Goal: Task Accomplishment & Management: Manage account settings

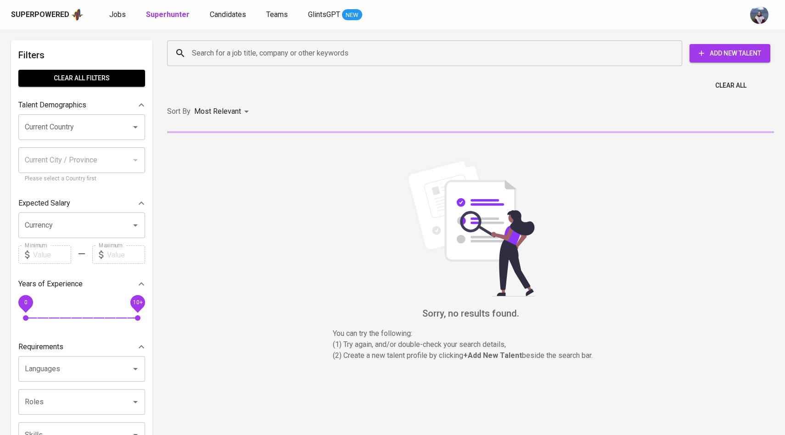
click at [206, 46] on input "Search for a job title, company or other keywords" at bounding box center [427, 53] width 475 height 17
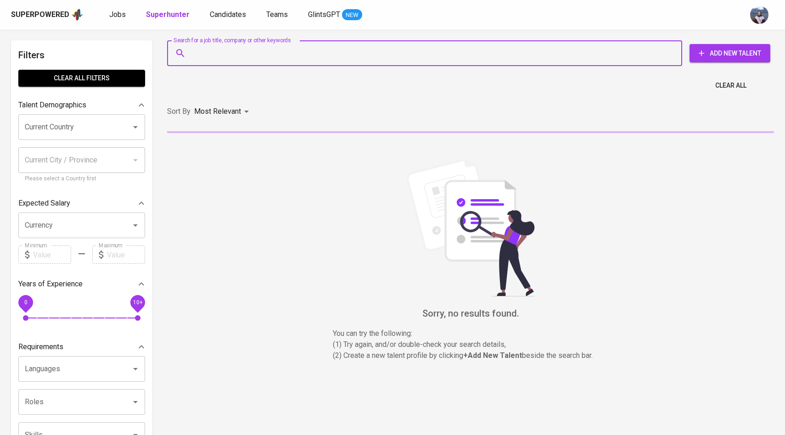
paste input "billycham03@gmail.com"
type input "billycham03@gmail.com"
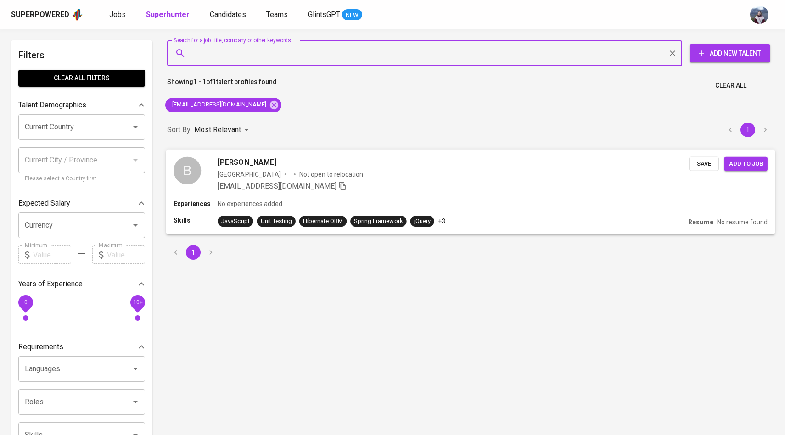
click at [189, 168] on div "B" at bounding box center [188, 171] width 28 height 28
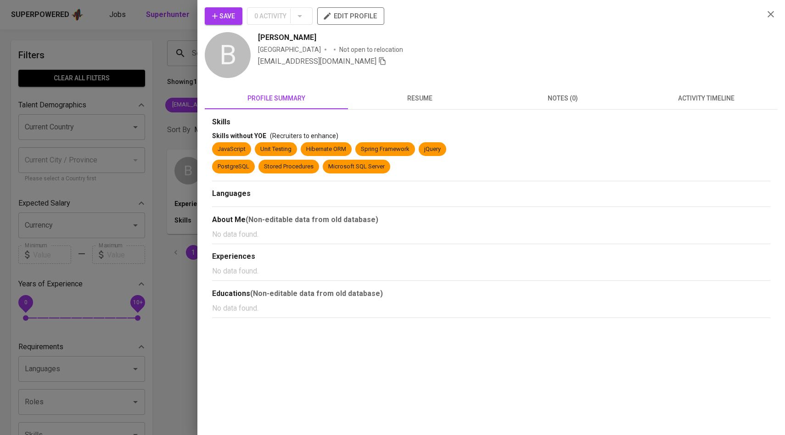
click at [676, 94] on span "activity timeline" at bounding box center [706, 98] width 132 height 11
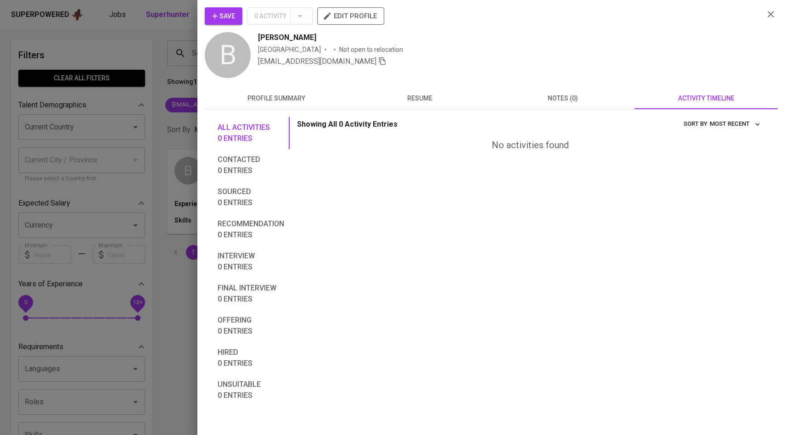
click at [223, 19] on span "Save" at bounding box center [223, 16] width 23 height 11
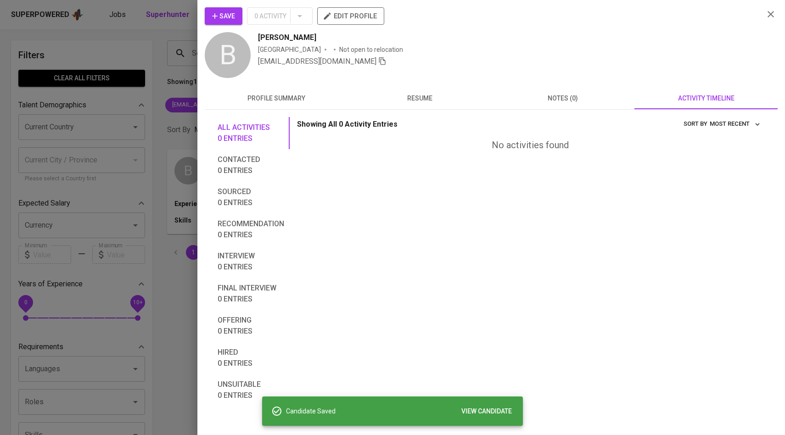
click at [162, 84] on div at bounding box center [392, 217] width 785 height 435
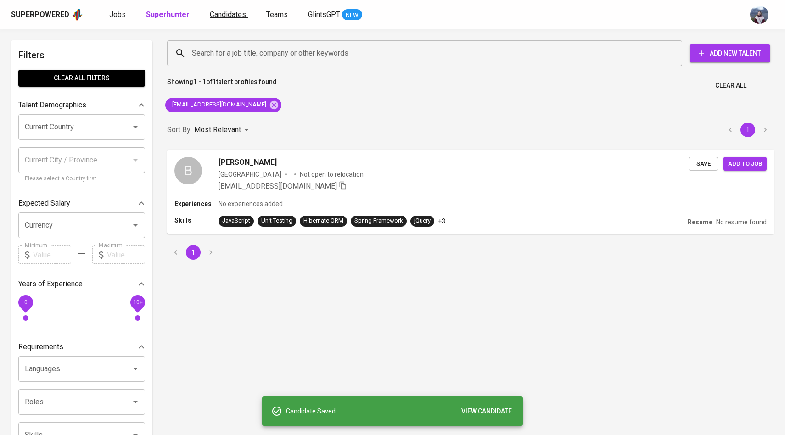
click at [215, 17] on span "Candidates" at bounding box center [228, 14] width 36 height 9
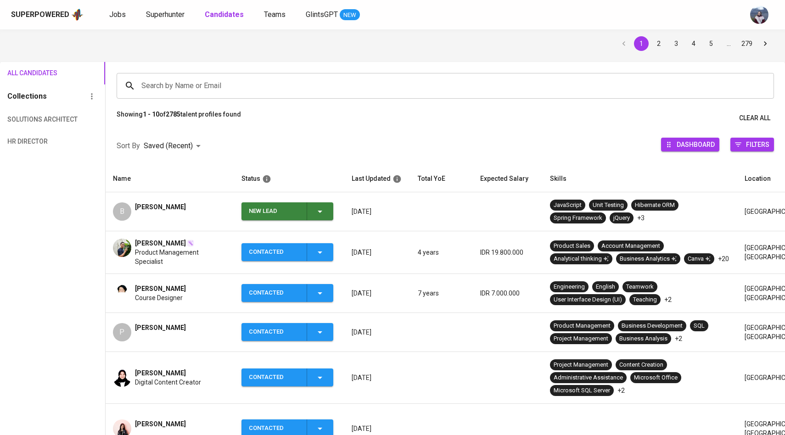
scroll to position [37, 0]
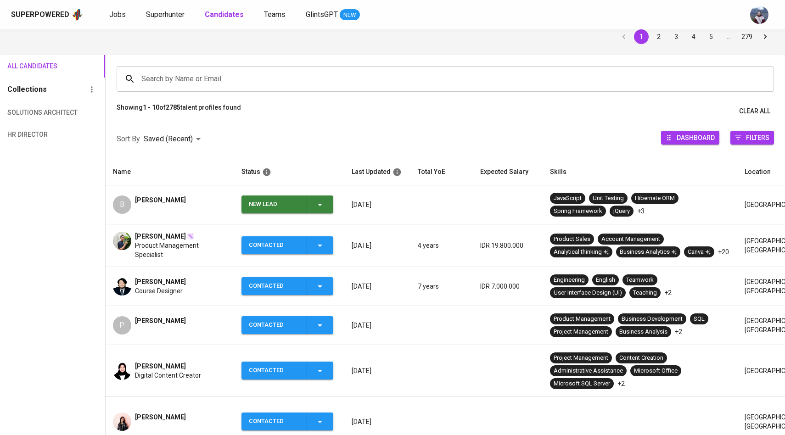
click at [322, 213] on div "New Lead" at bounding box center [287, 205] width 77 height 18
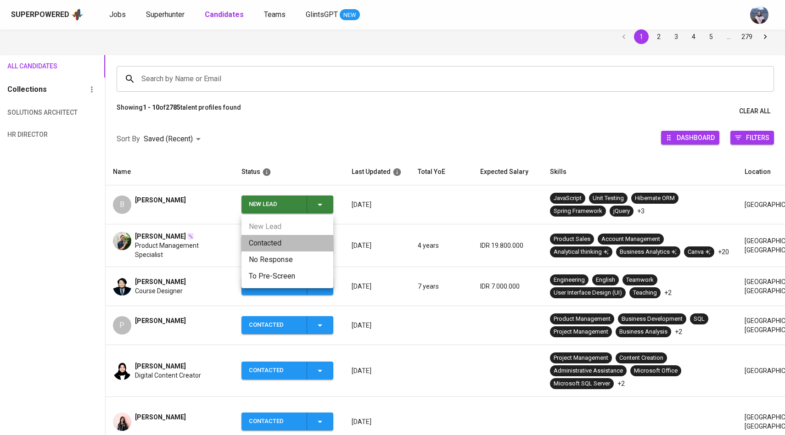
click at [283, 236] on li "Contacted" at bounding box center [287, 243] width 92 height 17
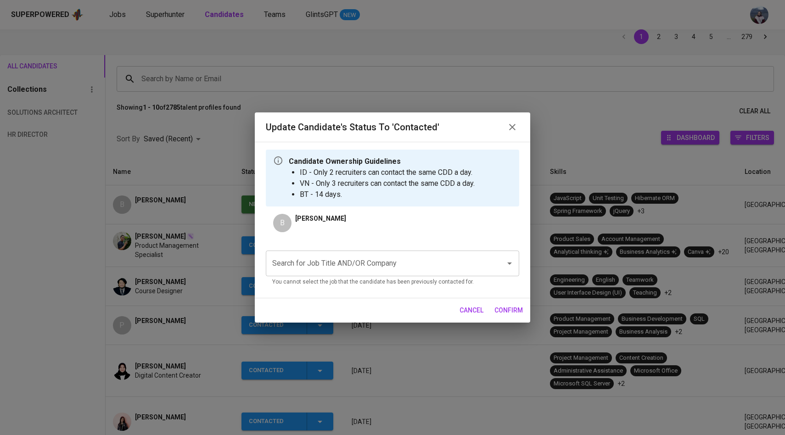
click at [332, 268] on input "Search for Job Title AND/OR Company" at bounding box center [379, 263] width 219 height 17
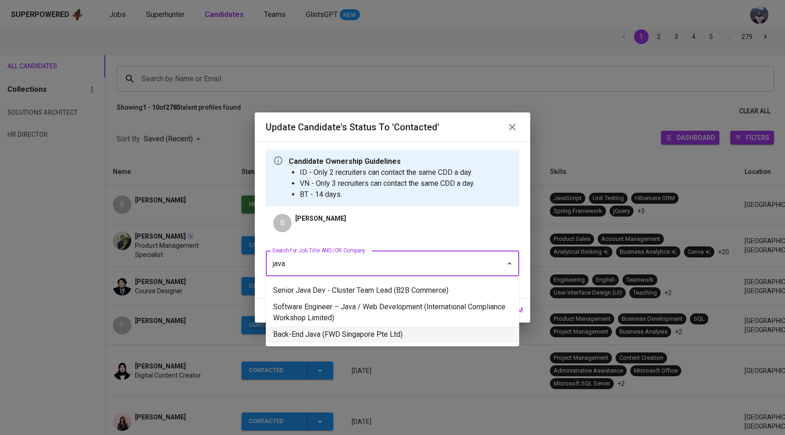
click at [383, 344] on ul "Senior Java Dev - Cluster Team Lead (B2B Commerce) Software Engineer – Java / W…" at bounding box center [392, 313] width 253 height 68
click at [389, 329] on li "Back-End Java (FWD Singapore Pte Ltd)" at bounding box center [392, 334] width 253 height 17
type input "java"
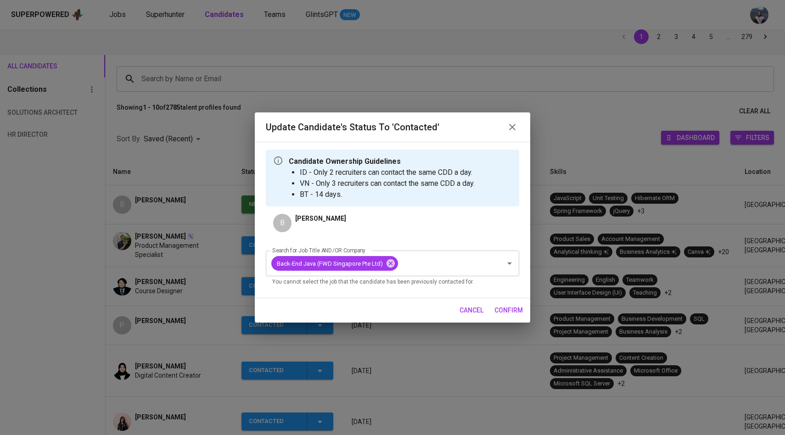
click at [506, 311] on span "confirm" at bounding box center [508, 310] width 28 height 11
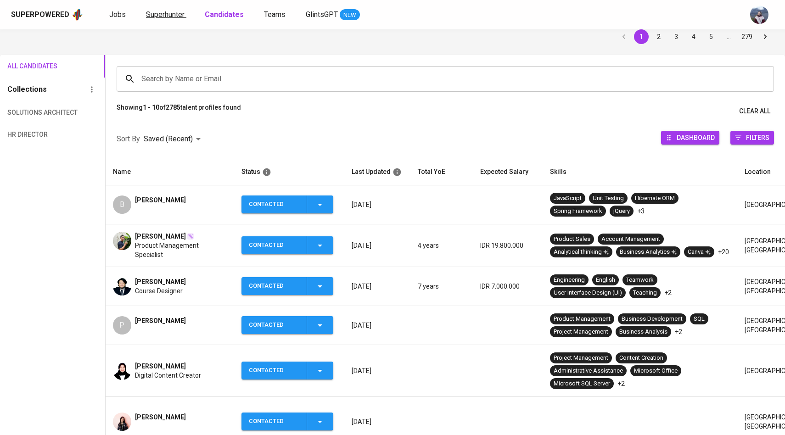
click at [174, 14] on span "Superhunter" at bounding box center [165, 14] width 39 height 9
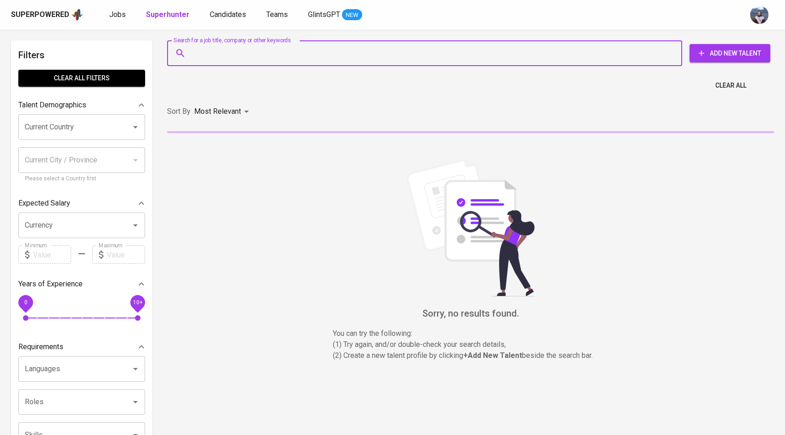
click at [232, 51] on input "Search for a job title, company or other keywords" at bounding box center [427, 53] width 475 height 17
paste input "kikisukiman20@gmail.com"
type input "kikisukiman20@gmail.com"
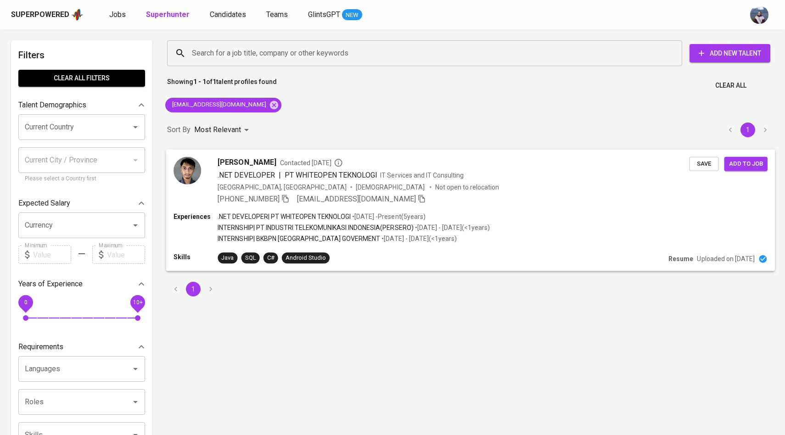
click at [196, 167] on img at bounding box center [188, 171] width 28 height 28
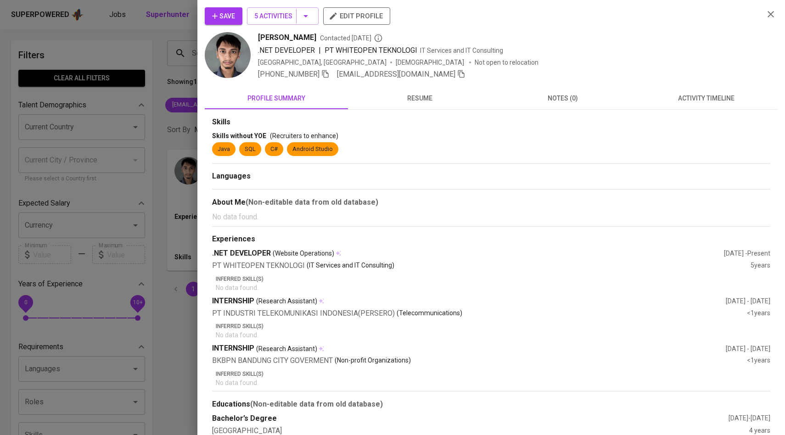
click at [667, 101] on span "activity timeline" at bounding box center [706, 98] width 132 height 11
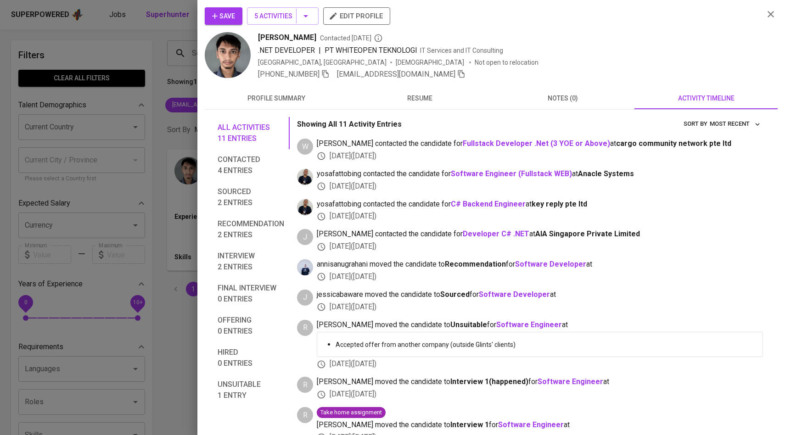
click at [233, 18] on span "Save" at bounding box center [223, 16] width 23 height 11
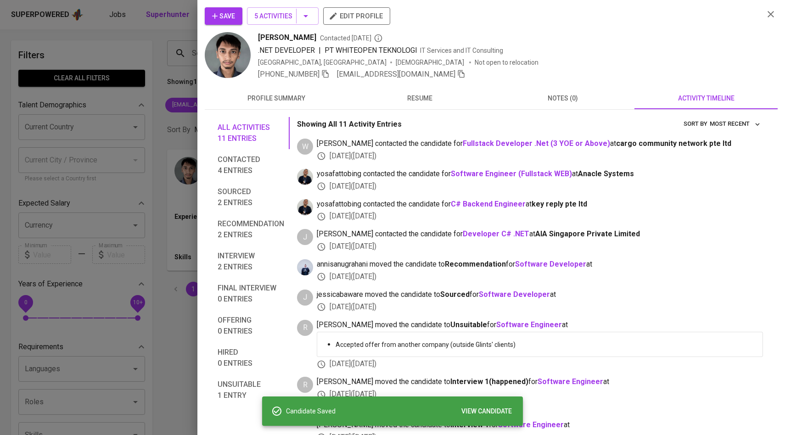
click at [145, 121] on div at bounding box center [392, 217] width 785 height 435
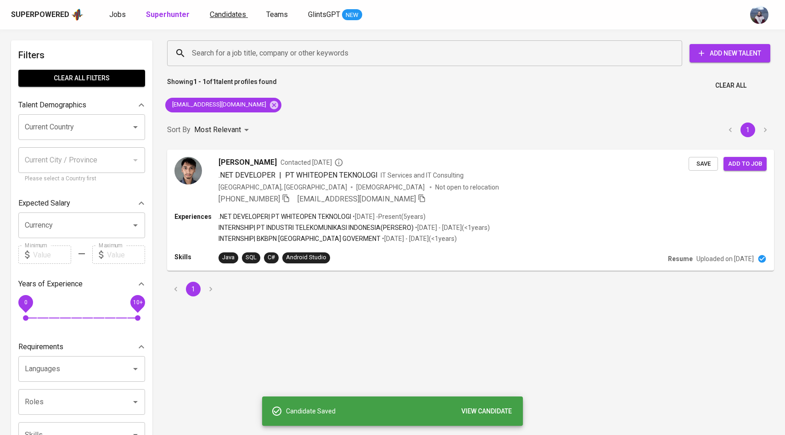
click at [239, 16] on span "Candidates" at bounding box center [228, 14] width 36 height 9
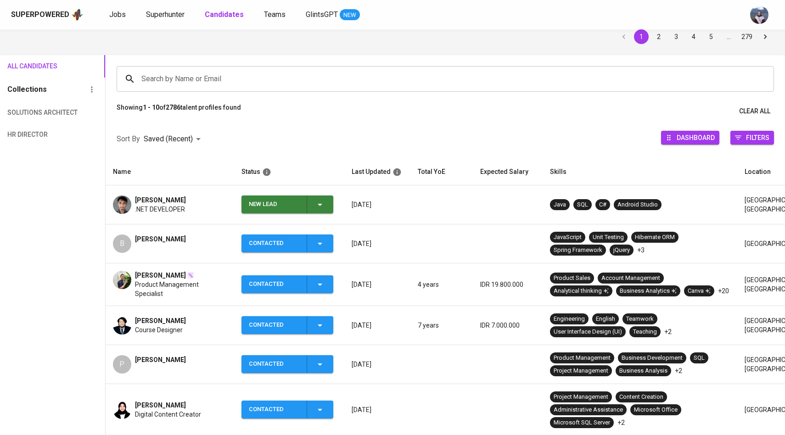
scroll to position [50, 0]
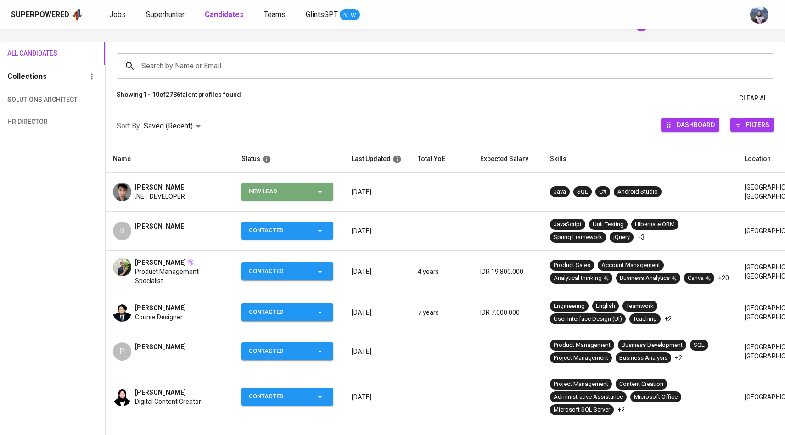
click at [333, 192] on button "New Lead" at bounding box center [287, 192] width 92 height 18
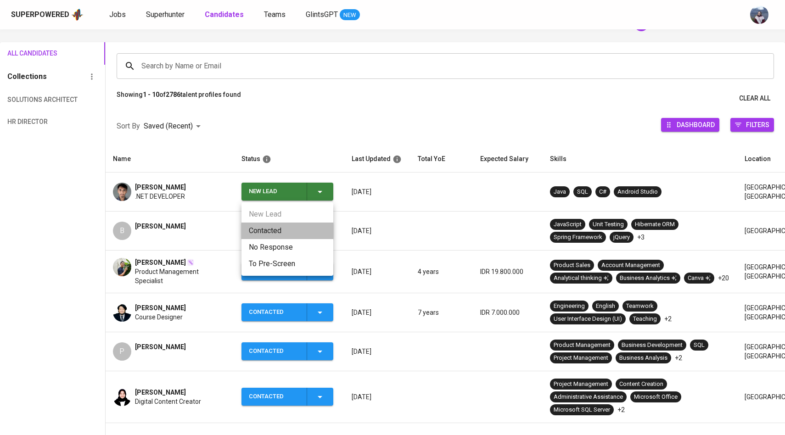
click at [285, 229] on li "Contacted" at bounding box center [287, 231] width 92 height 17
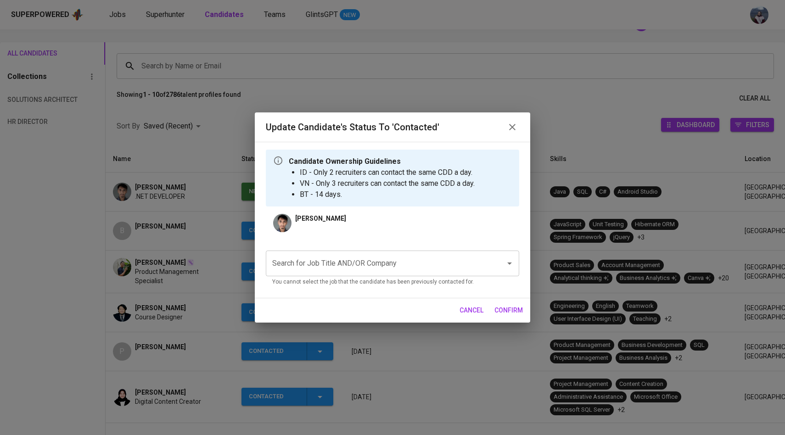
click at [354, 266] on input "Search for Job Title AND/OR Company" at bounding box center [379, 263] width 219 height 17
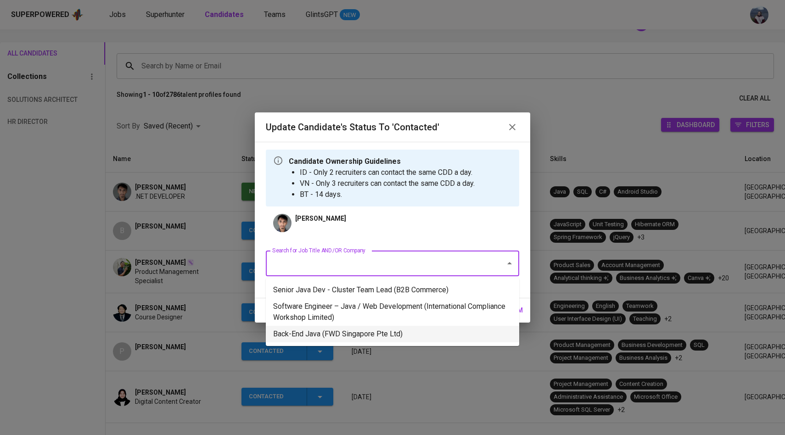
click at [360, 329] on li "Back-End Java (FWD Singapore Pte Ltd)" at bounding box center [392, 334] width 253 height 17
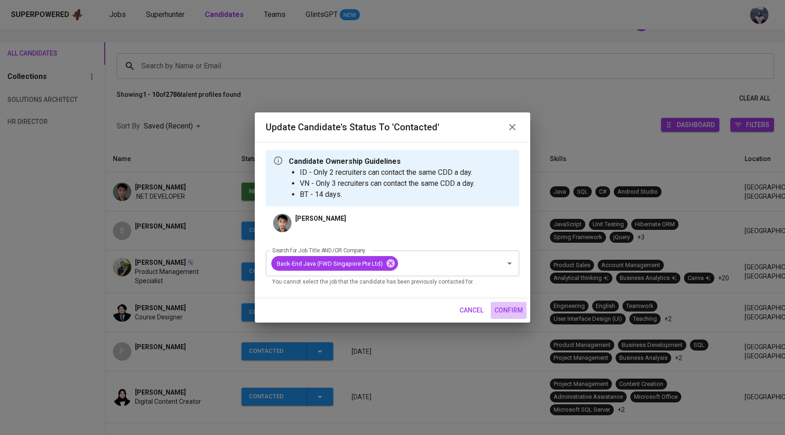
click at [510, 310] on span "confirm" at bounding box center [508, 310] width 28 height 11
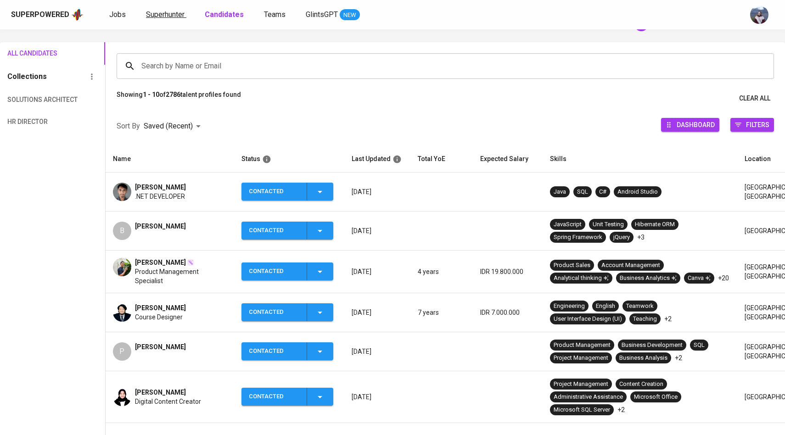
click at [172, 16] on span "Superhunter" at bounding box center [165, 14] width 39 height 9
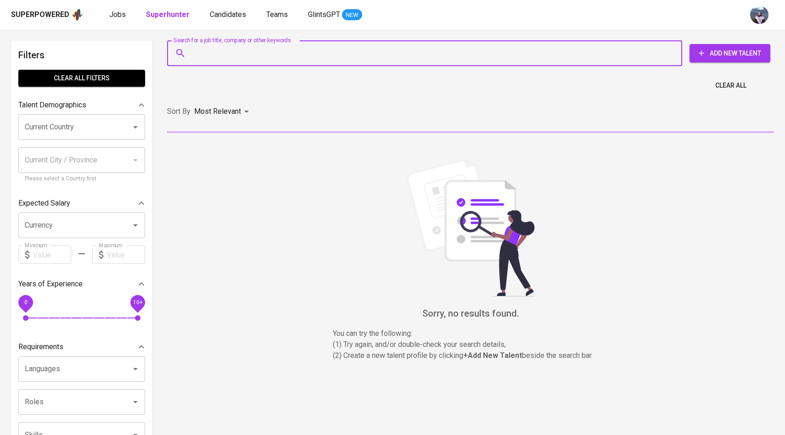
click at [216, 47] on input "Search for a job title, company or other keywords" at bounding box center [427, 53] width 475 height 17
paste input "[EMAIL_ADDRESS][DOMAIN_NAME]"
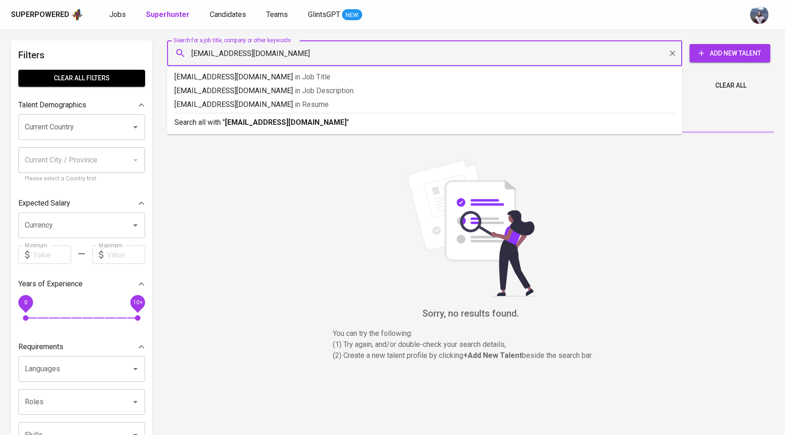
type input "[EMAIL_ADDRESS][DOMAIN_NAME]"
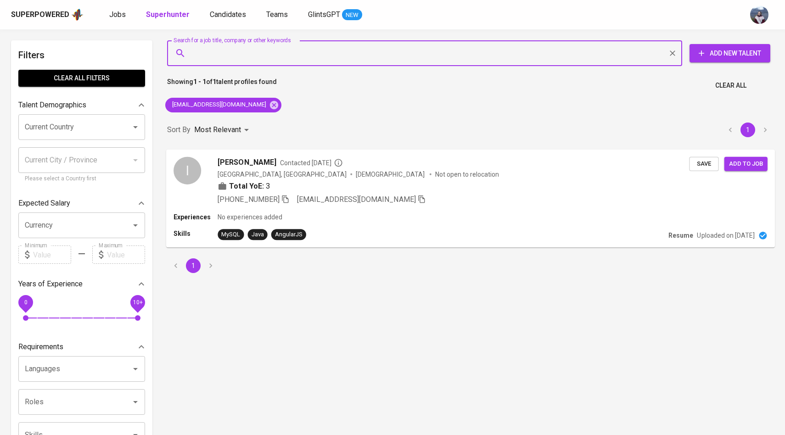
click at [174, 171] on div "I" at bounding box center [188, 171] width 28 height 28
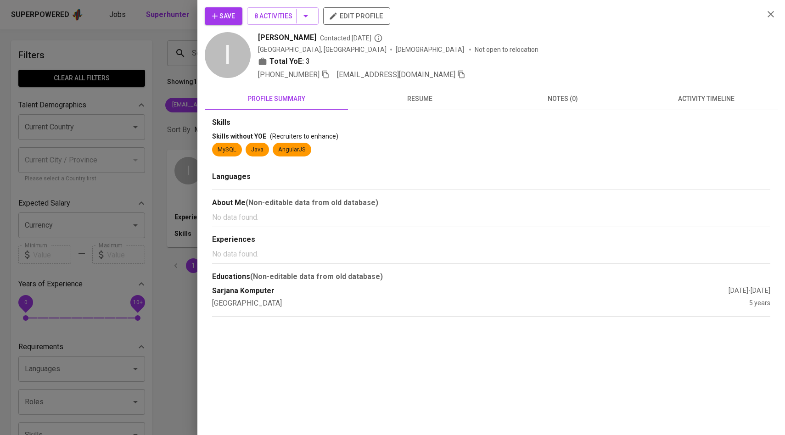
click at [691, 102] on span "activity timeline" at bounding box center [706, 98] width 132 height 11
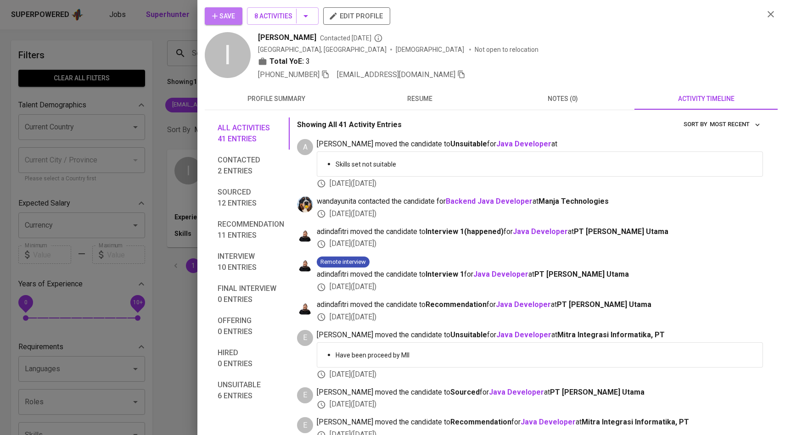
click at [233, 16] on span "Save" at bounding box center [223, 16] width 23 height 11
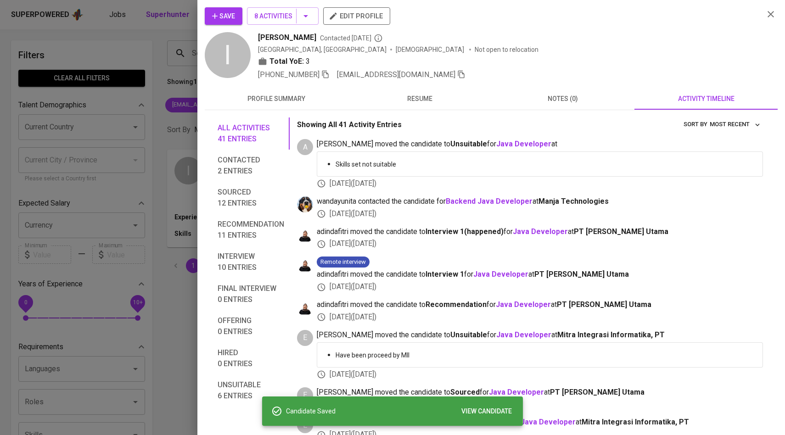
click at [157, 54] on div at bounding box center [392, 217] width 785 height 435
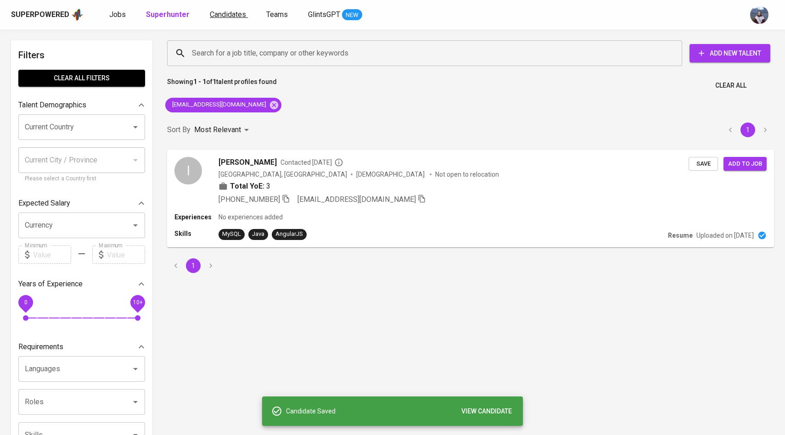
click at [220, 19] on link "Candidates" at bounding box center [229, 14] width 38 height 11
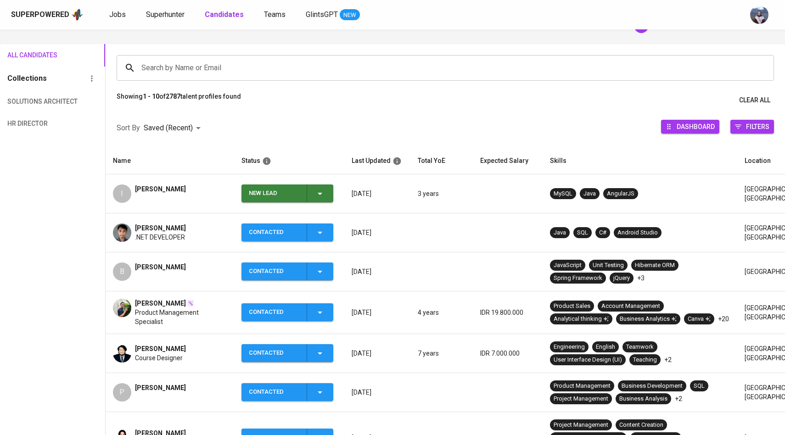
scroll to position [61, 0]
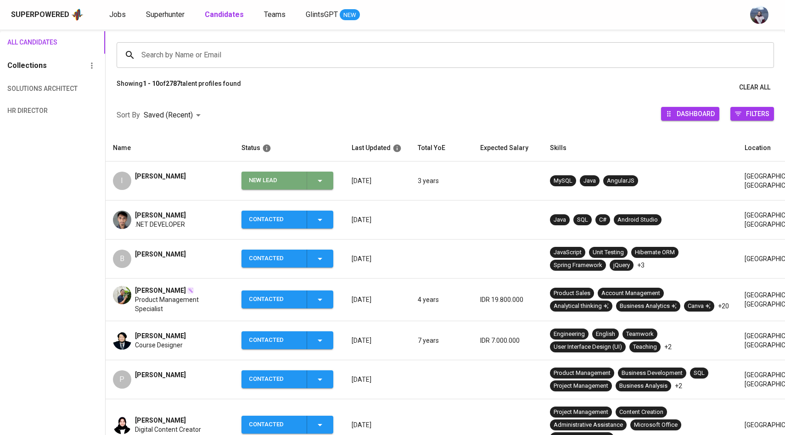
click at [323, 183] on icon "button" at bounding box center [319, 180] width 11 height 11
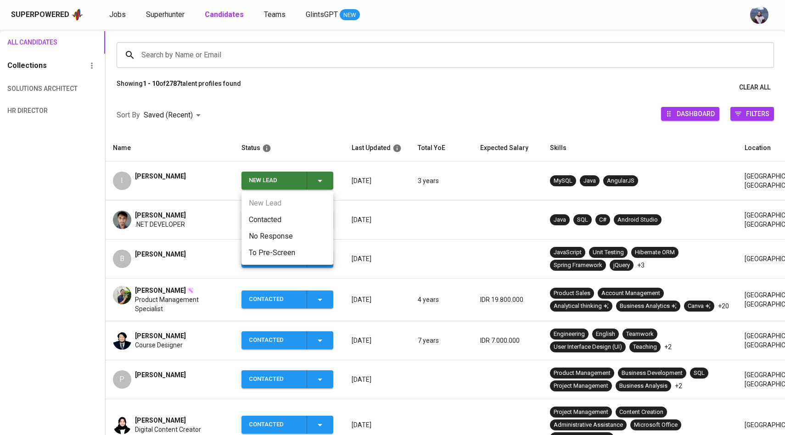
click at [289, 214] on li "Contacted" at bounding box center [287, 220] width 92 height 17
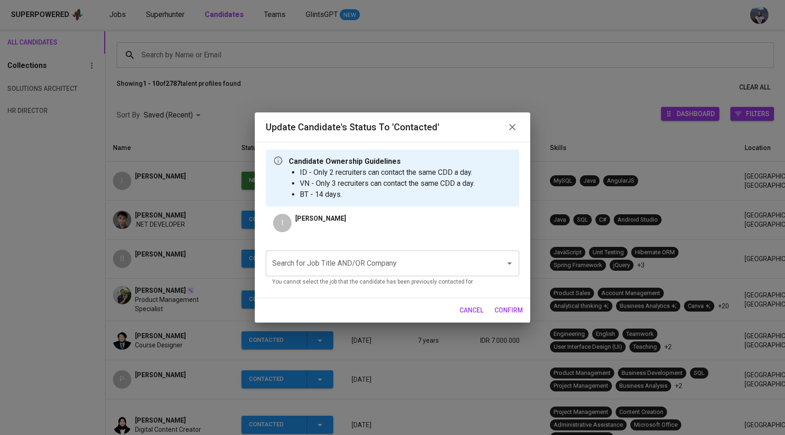
click at [327, 266] on input "Search for Job Title AND/OR Company" at bounding box center [379, 263] width 219 height 17
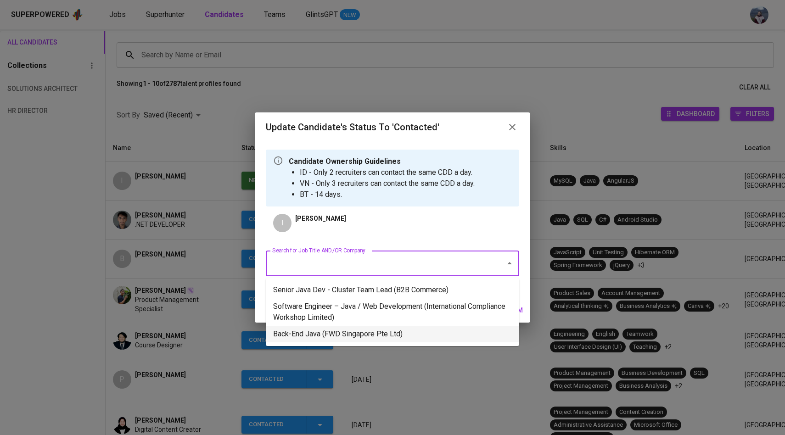
click at [343, 335] on li "Back-End Java (FWD Singapore Pte Ltd)" at bounding box center [392, 334] width 253 height 17
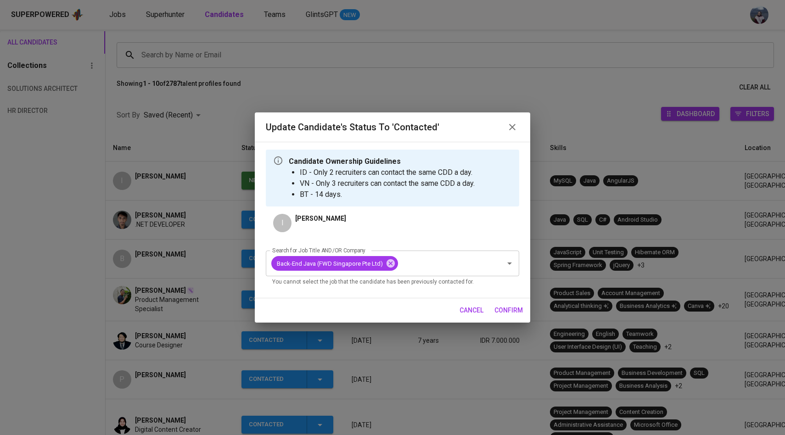
click at [512, 309] on span "confirm" at bounding box center [508, 310] width 28 height 11
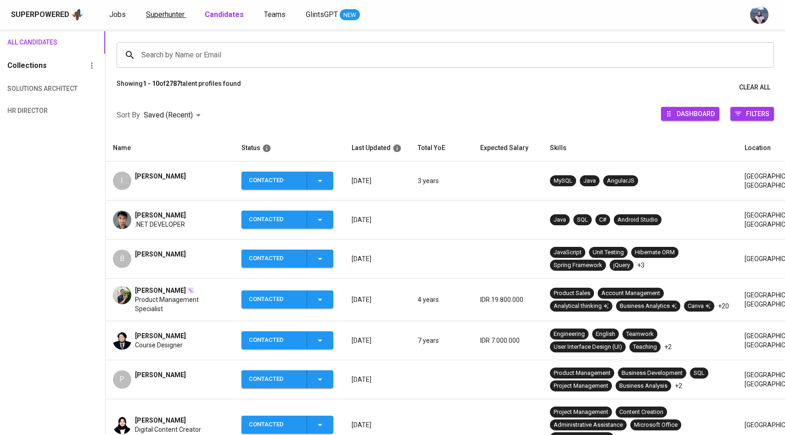
click at [167, 9] on link "Superhunter" at bounding box center [166, 14] width 40 height 11
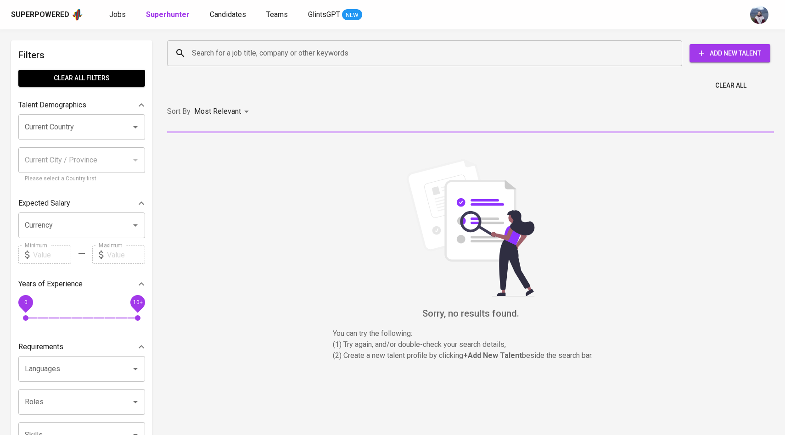
click at [208, 47] on input "Search for a job title, company or other keywords" at bounding box center [427, 53] width 475 height 17
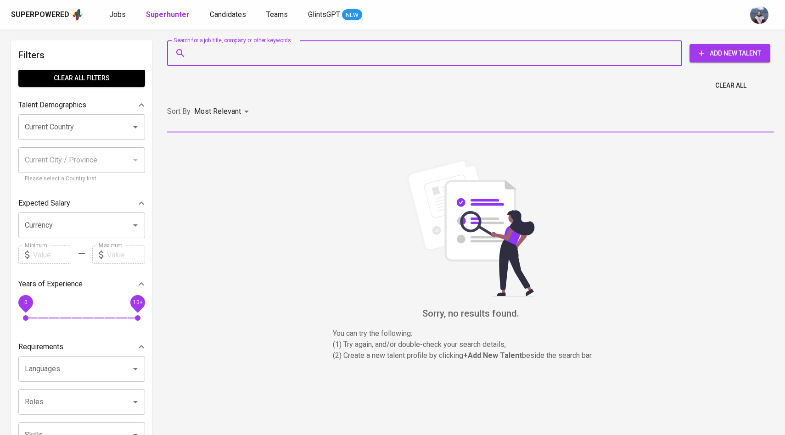
paste input "hrrywjaya@gmail.com"
type input "hrrywjaya@gmail.com"
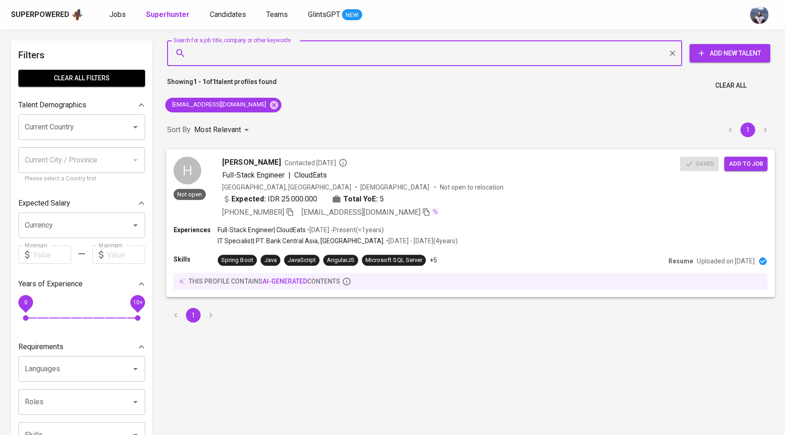
click at [195, 162] on div "H" at bounding box center [188, 171] width 28 height 28
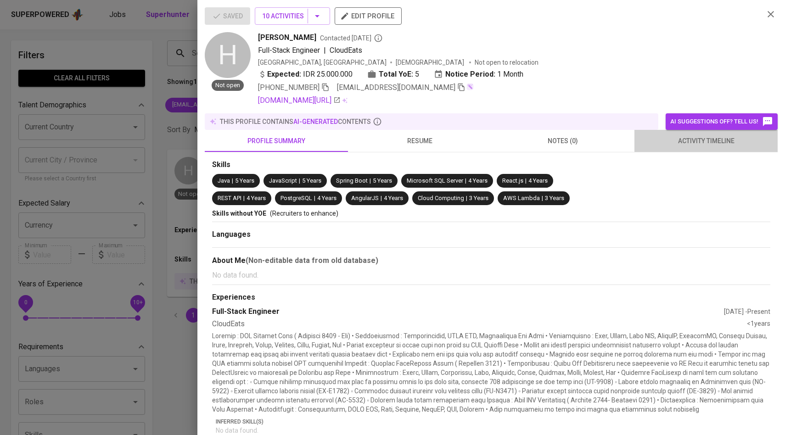
click at [683, 142] on span "activity timeline" at bounding box center [706, 140] width 132 height 11
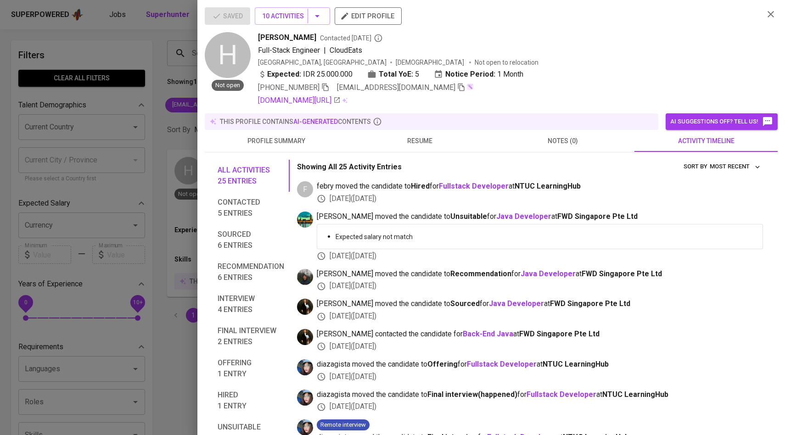
click at [141, 80] on div at bounding box center [392, 217] width 785 height 435
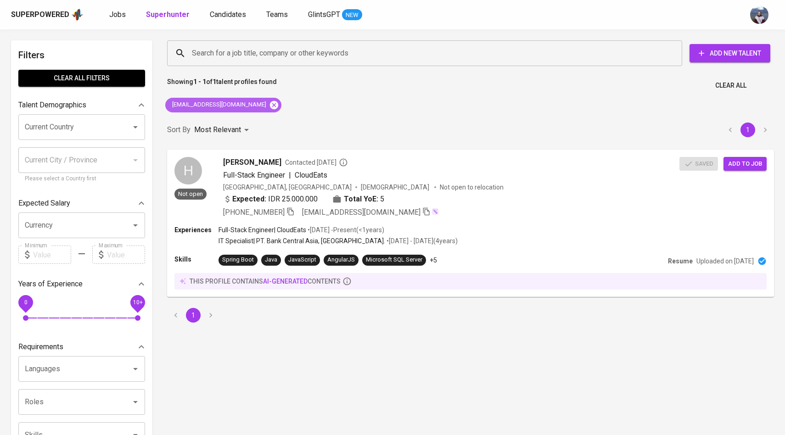
click at [270, 104] on icon at bounding box center [274, 105] width 8 height 8
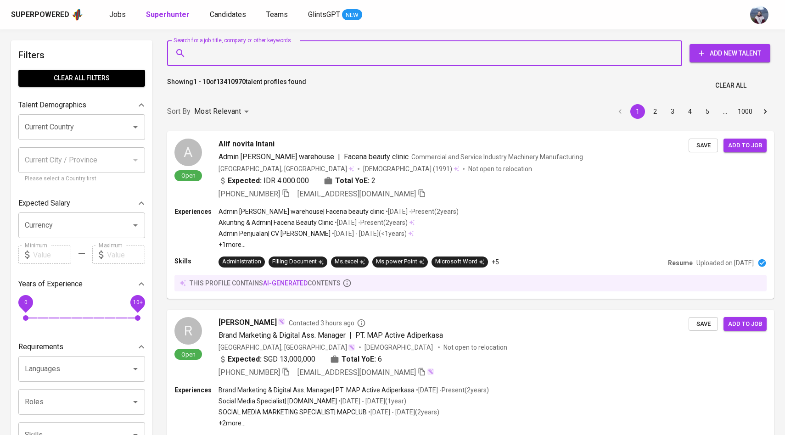
click at [246, 61] on input "Search for a job title, company or other keywords" at bounding box center [427, 53] width 475 height 17
paste input "[EMAIL_ADDRESS][DOMAIN_NAME]"
type input "[EMAIL_ADDRESS][DOMAIN_NAME]"
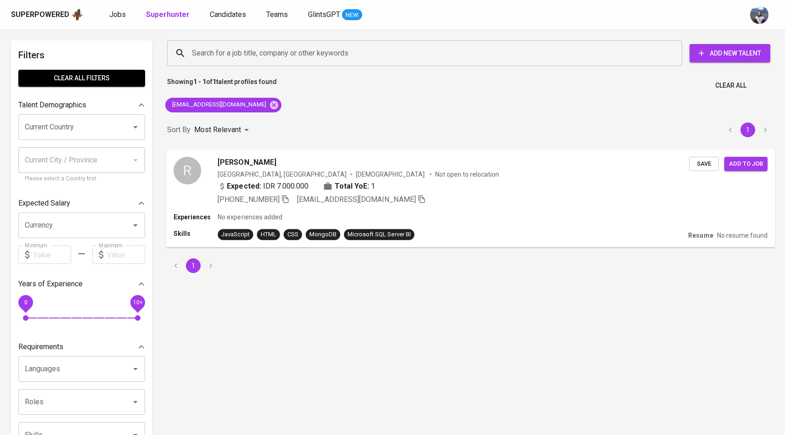
click at [200, 168] on div "R" at bounding box center [188, 171] width 28 height 28
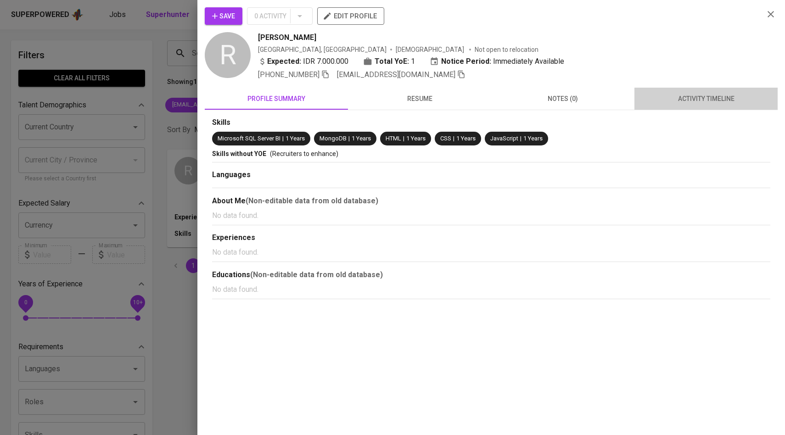
click at [712, 100] on span "activity timeline" at bounding box center [706, 98] width 132 height 11
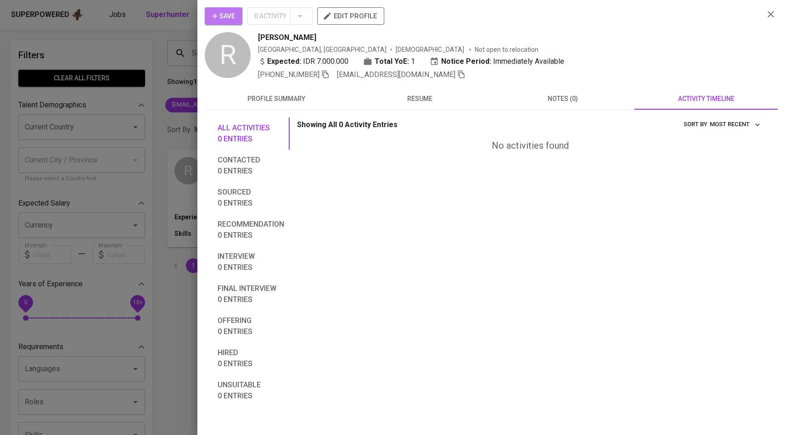
click at [228, 15] on span "Save" at bounding box center [223, 16] width 23 height 11
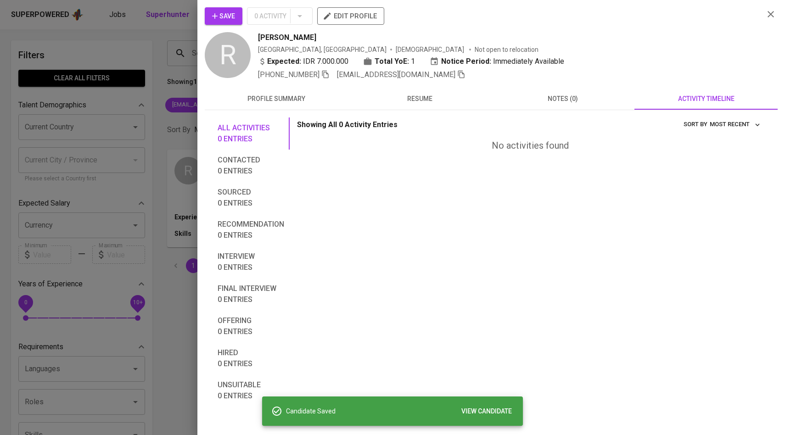
click at [141, 82] on div at bounding box center [392, 217] width 785 height 435
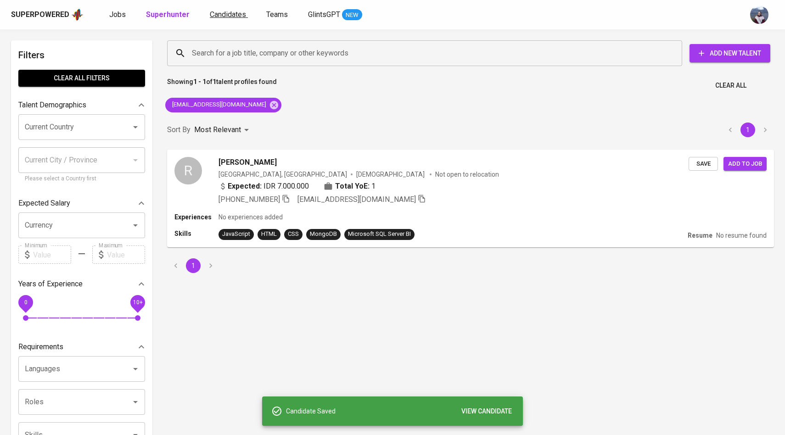
click at [223, 17] on span "Candidates" at bounding box center [228, 14] width 36 height 9
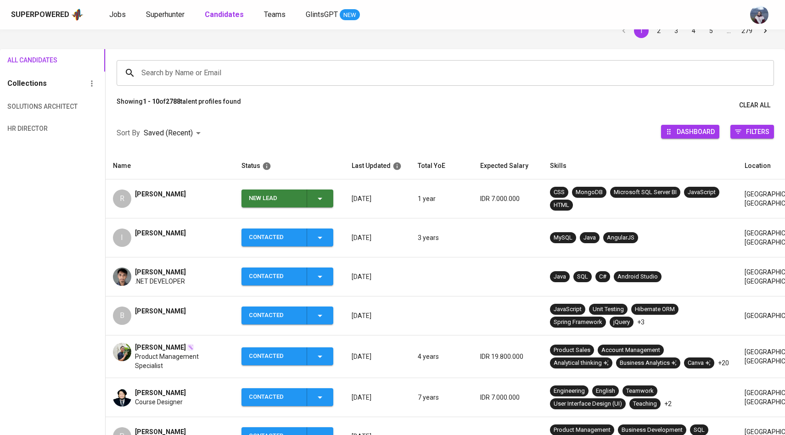
scroll to position [44, 0]
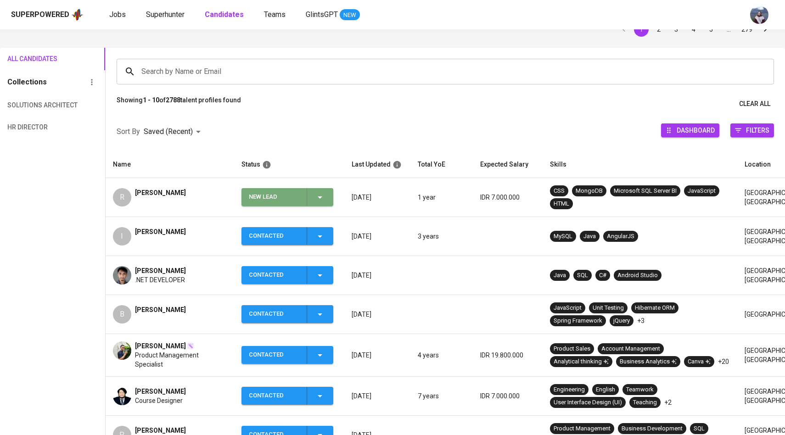
click at [323, 206] on div "New Lead" at bounding box center [287, 197] width 77 height 18
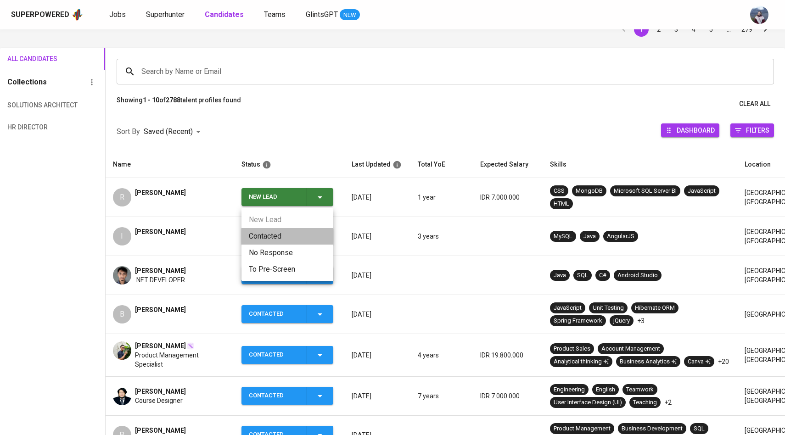
click at [283, 231] on li "Contacted" at bounding box center [287, 236] width 92 height 17
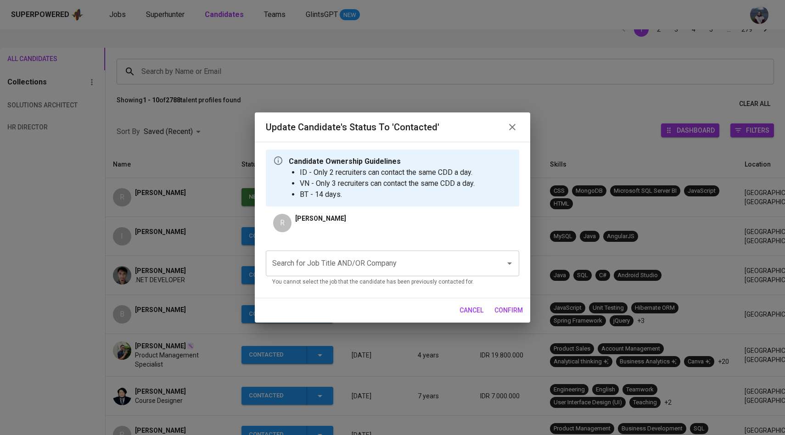
click at [327, 270] on input "Search for Job Title AND/OR Company" at bounding box center [379, 263] width 219 height 17
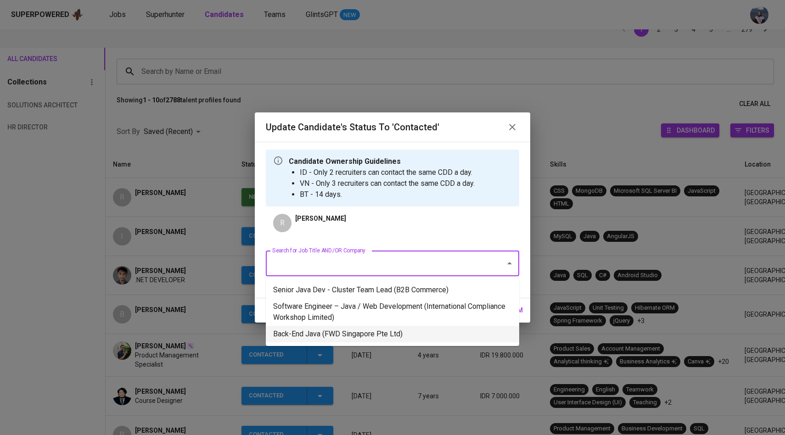
click at [339, 330] on li "Back-End Java (FWD Singapore Pte Ltd)" at bounding box center [392, 334] width 253 height 17
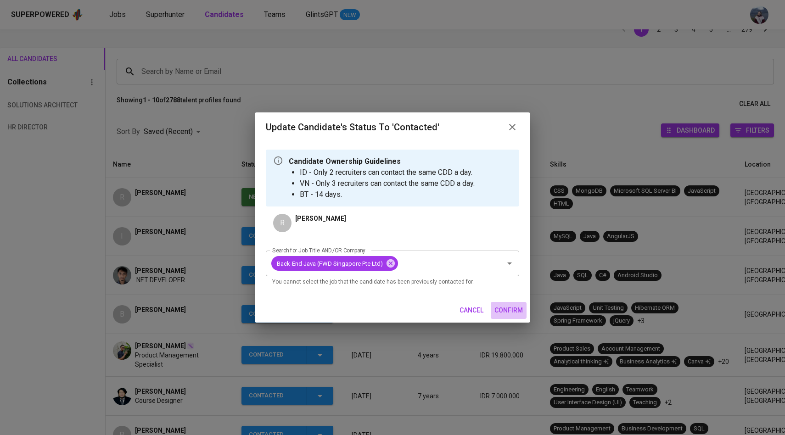
click at [499, 303] on button "confirm" at bounding box center [509, 310] width 36 height 17
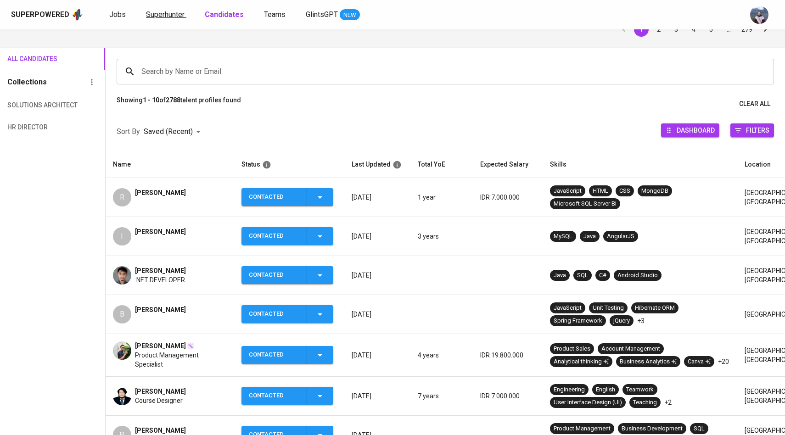
click at [171, 11] on span "Superhunter" at bounding box center [165, 14] width 39 height 9
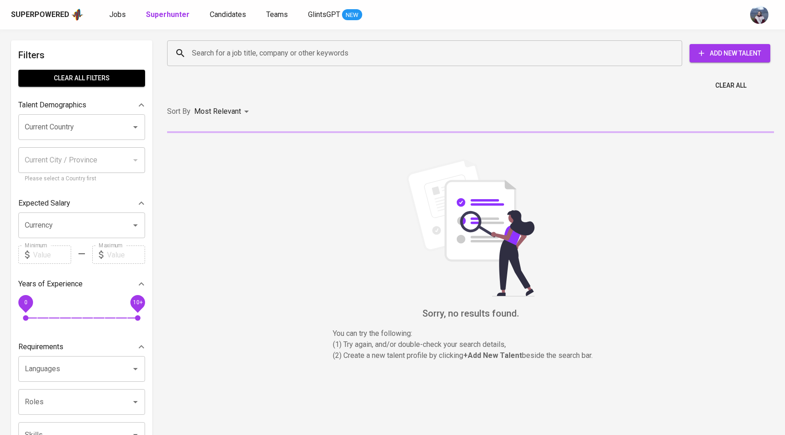
click at [190, 53] on input "Search for a job title, company or other keywords" at bounding box center [427, 53] width 475 height 17
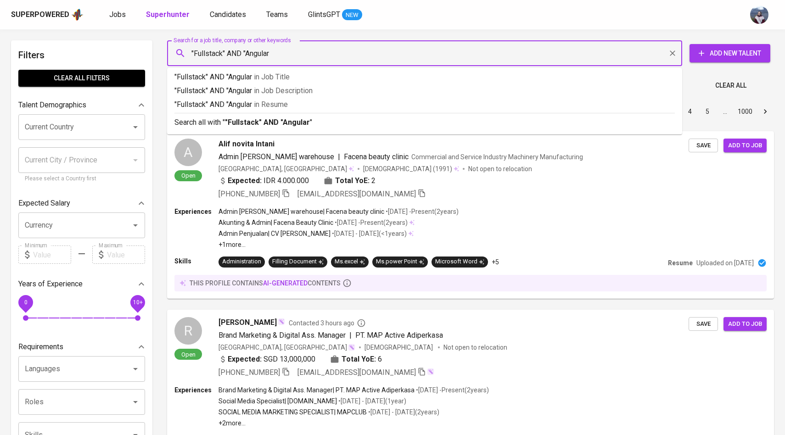
type input ""Fullstack" AND "Angular""
click at [74, 126] on input "Current Country" at bounding box center [68, 126] width 93 height 17
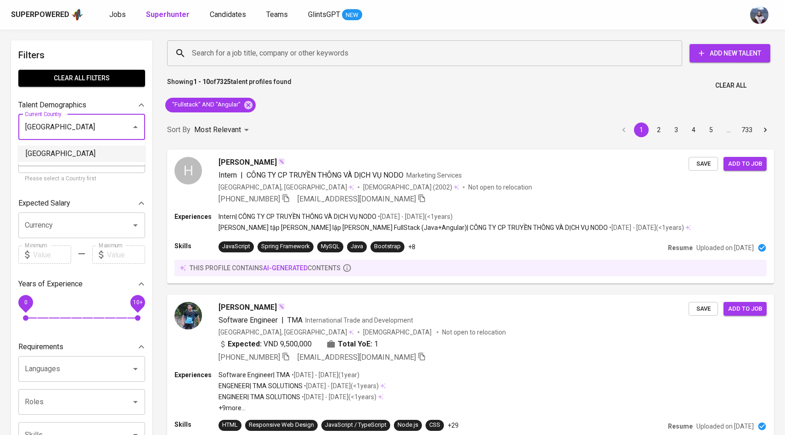
click at [63, 154] on li "[GEOGRAPHIC_DATA]" at bounding box center [81, 154] width 127 height 17
type input "[GEOGRAPHIC_DATA]"
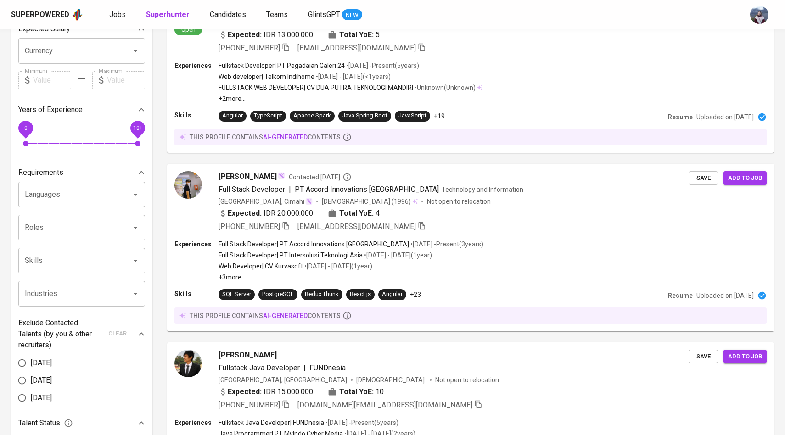
scroll to position [169, 0]
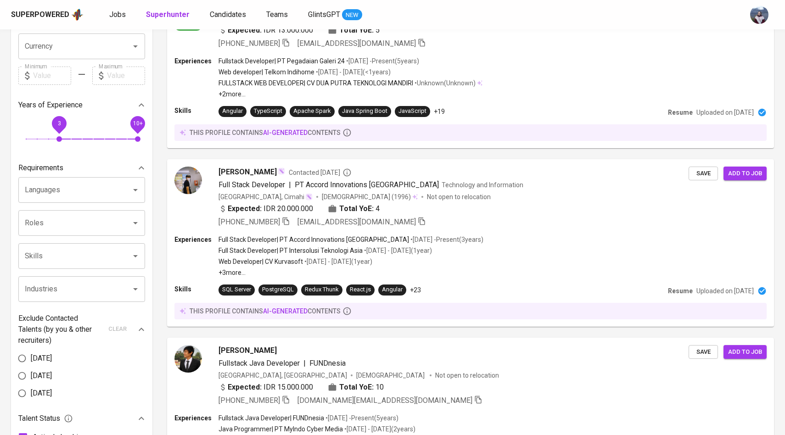
drag, startPoint x: 30, startPoint y: 135, endPoint x: 58, endPoint y: 136, distance: 28.0
click at [58, 136] on span "3" at bounding box center [59, 139] width 6 height 6
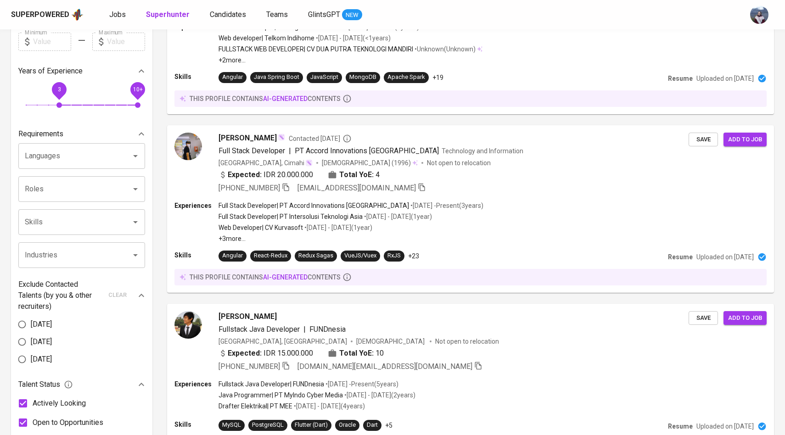
scroll to position [202, 0]
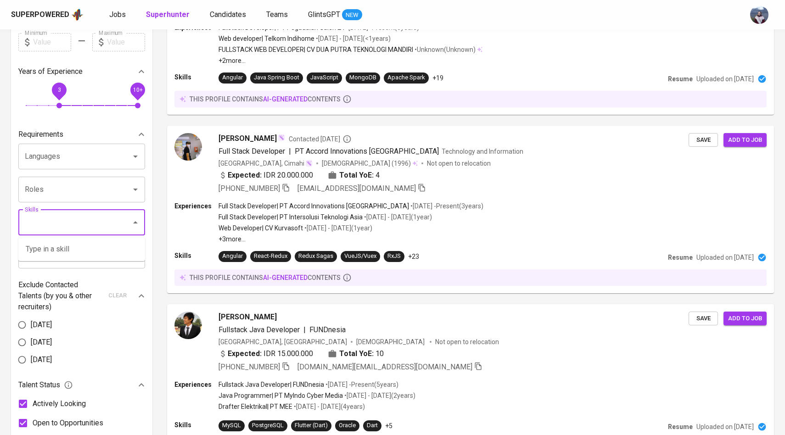
click at [99, 217] on input "Skills" at bounding box center [68, 222] width 93 height 17
click at [92, 248] on li "Angular" at bounding box center [81, 249] width 127 height 17
type input "Angular"
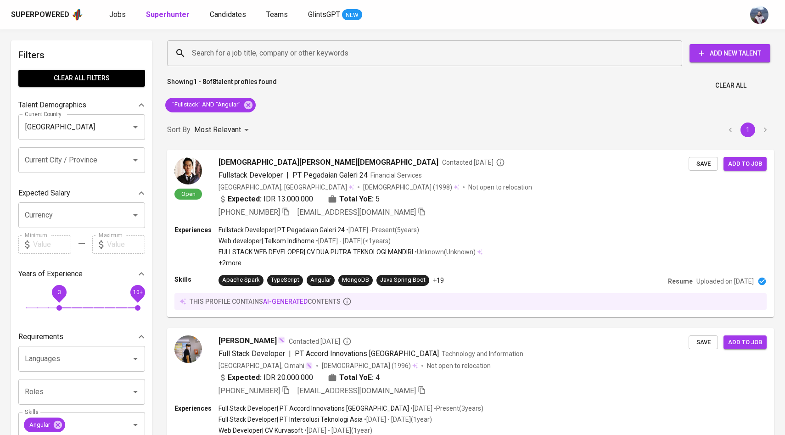
scroll to position [202, 0]
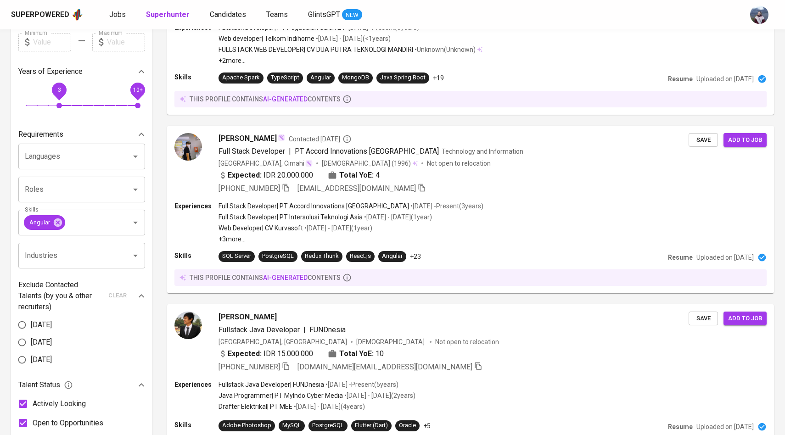
click at [60, 225] on icon at bounding box center [58, 222] width 8 height 8
click at [62, 225] on input "Skills" at bounding box center [68, 222] width 93 height 17
click at [59, 259] on li "AngularJS" at bounding box center [81, 266] width 127 height 17
type input "Angular"
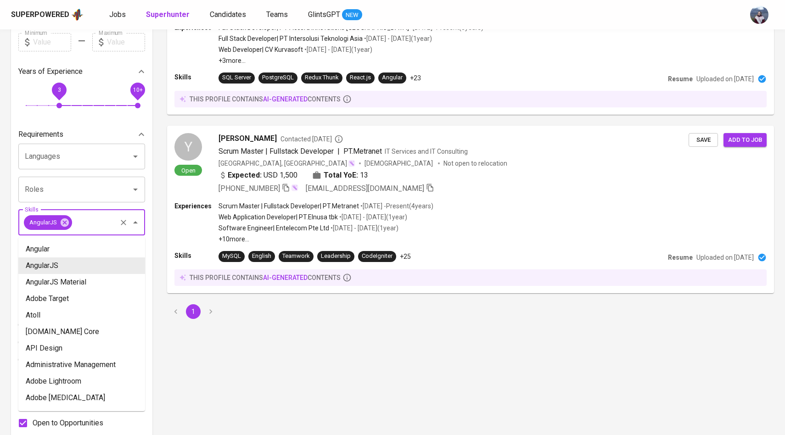
click at [95, 223] on input "Skills" at bounding box center [94, 222] width 42 height 17
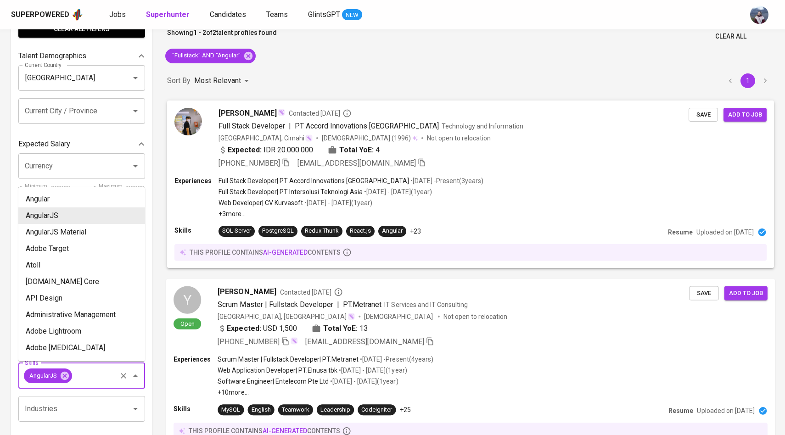
scroll to position [48, 0]
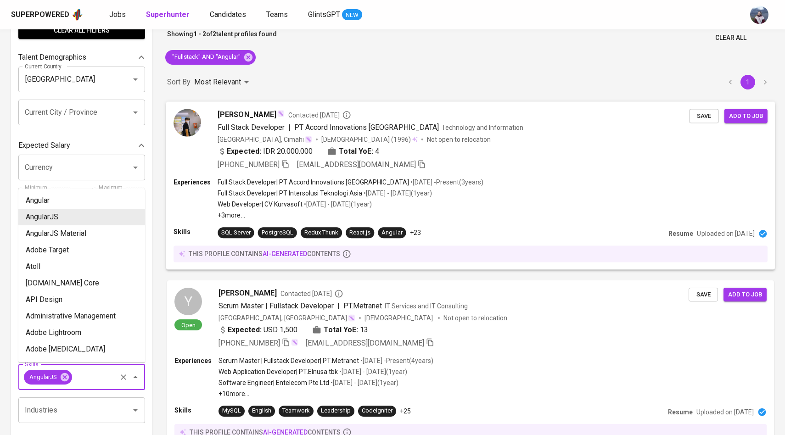
click at [196, 129] on img at bounding box center [188, 123] width 28 height 28
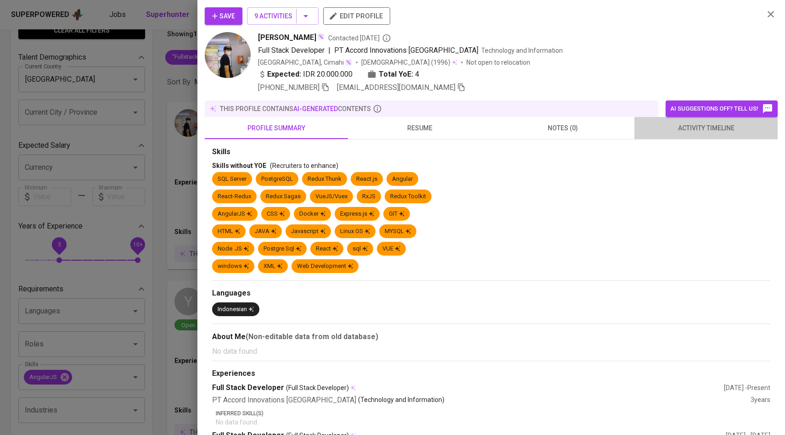
click at [693, 126] on span "activity timeline" at bounding box center [706, 128] width 132 height 11
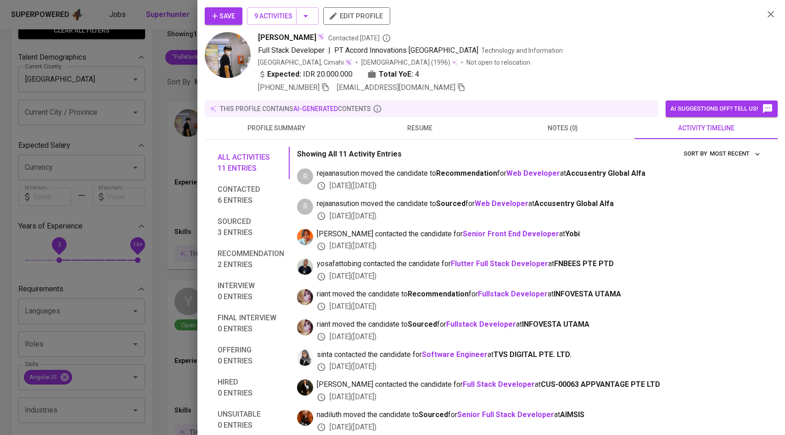
click at [236, 11] on button "Save" at bounding box center [224, 15] width 38 height 17
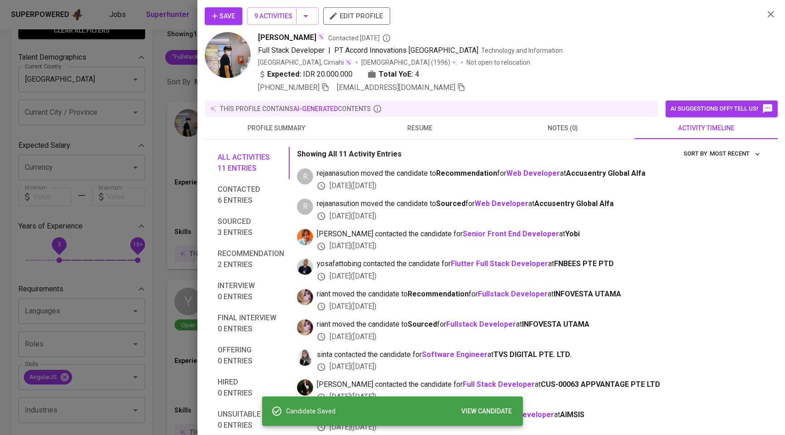
click at [419, 123] on span "resume" at bounding box center [419, 128] width 132 height 11
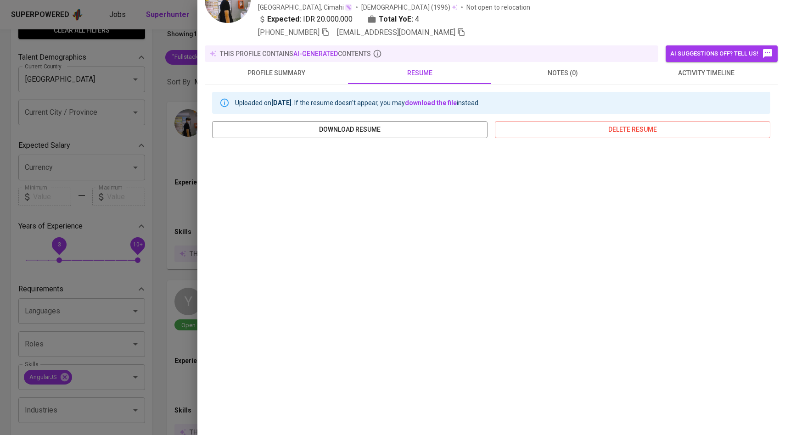
scroll to position [0, 0]
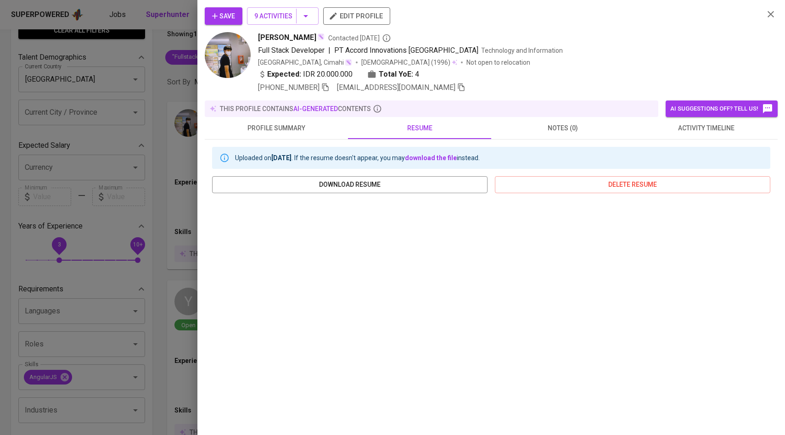
click at [172, 155] on div at bounding box center [392, 217] width 785 height 435
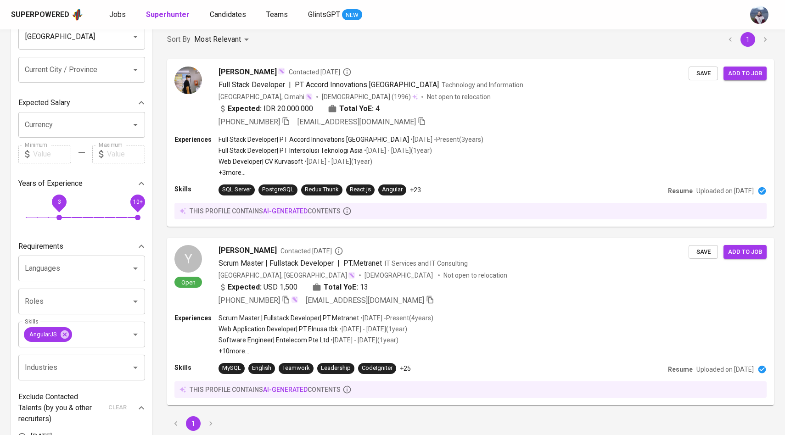
scroll to position [98, 0]
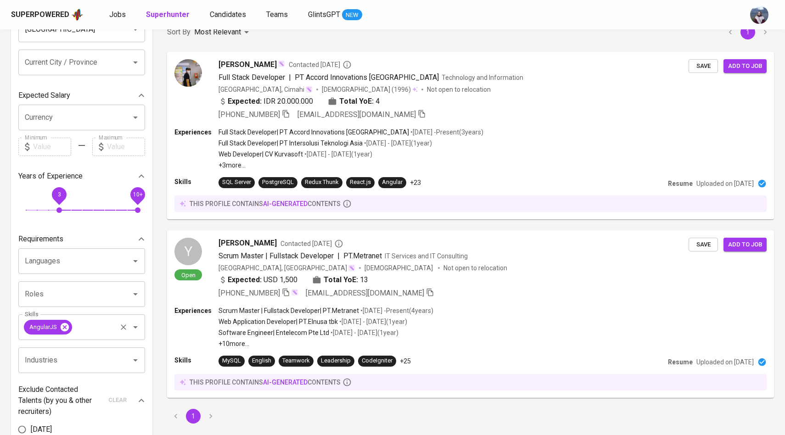
click at [69, 330] on icon at bounding box center [65, 327] width 10 height 10
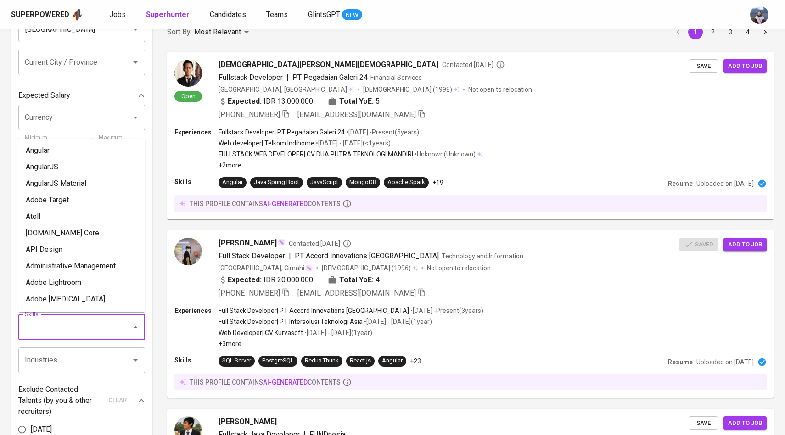
click at [62, 328] on input "Skills" at bounding box center [68, 327] width 93 height 17
click at [74, 153] on li "Angular" at bounding box center [81, 150] width 127 height 17
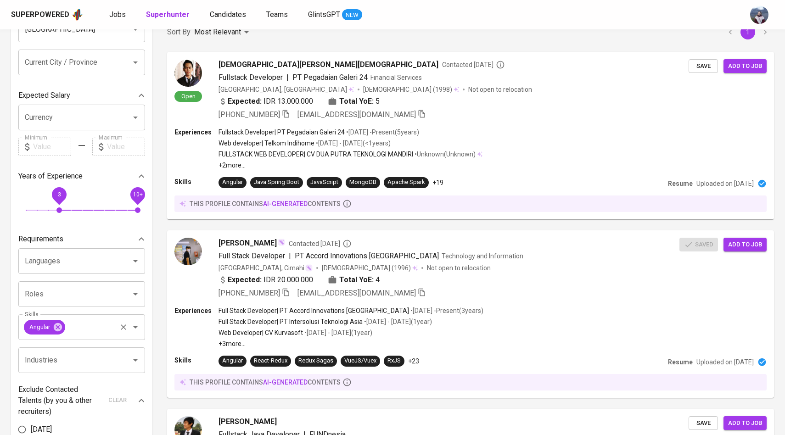
click at [112, 328] on input "Skills" at bounding box center [91, 327] width 49 height 17
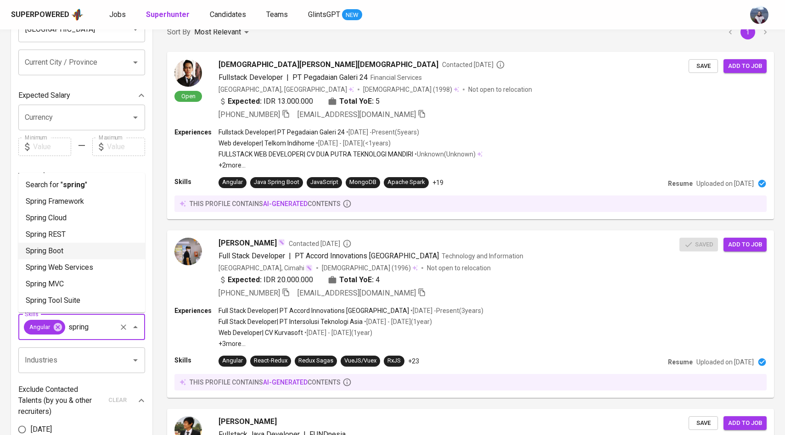
click at [99, 249] on li "Spring Boot" at bounding box center [81, 251] width 127 height 17
type input "spring"
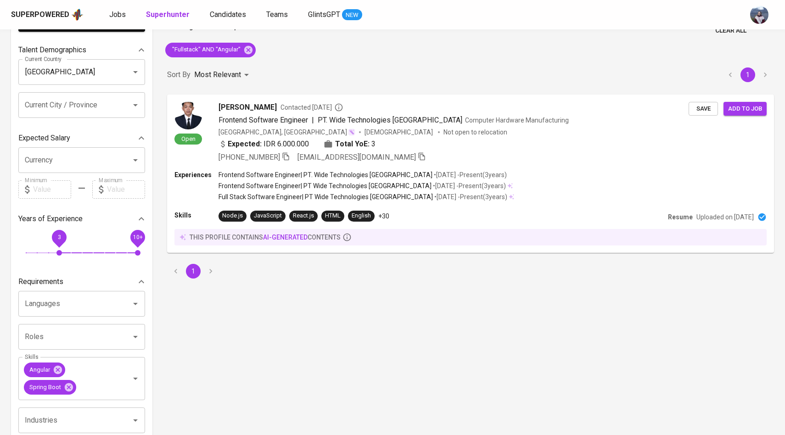
scroll to position [53, 0]
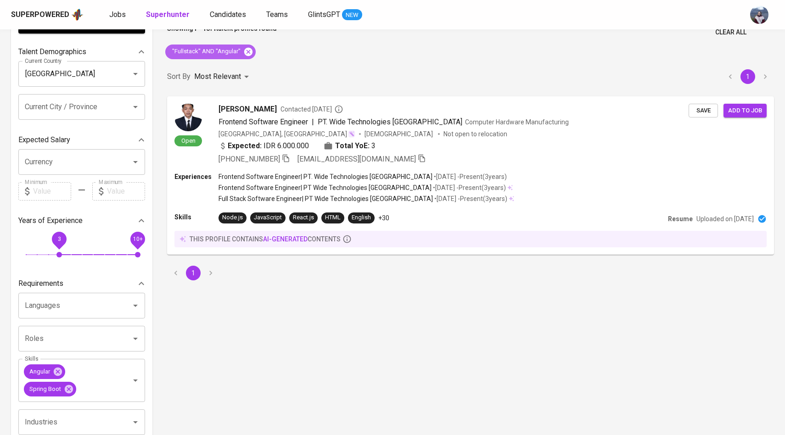
click at [247, 52] on icon at bounding box center [248, 52] width 10 height 10
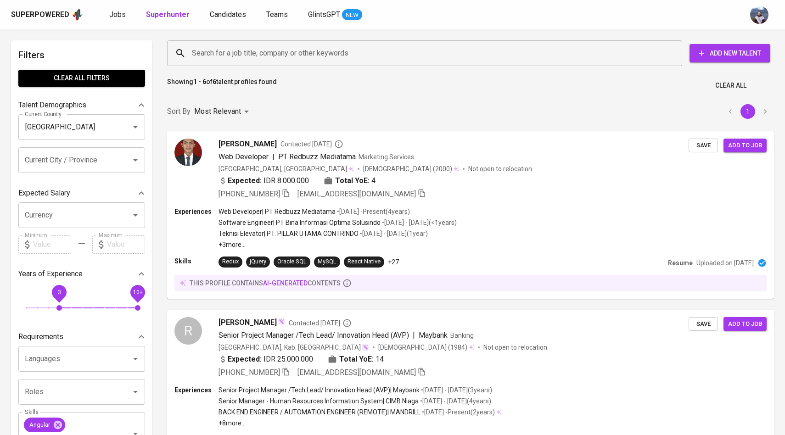
click at [307, 45] on input "Search for a job title, company or other keywords" at bounding box center [427, 53] width 475 height 17
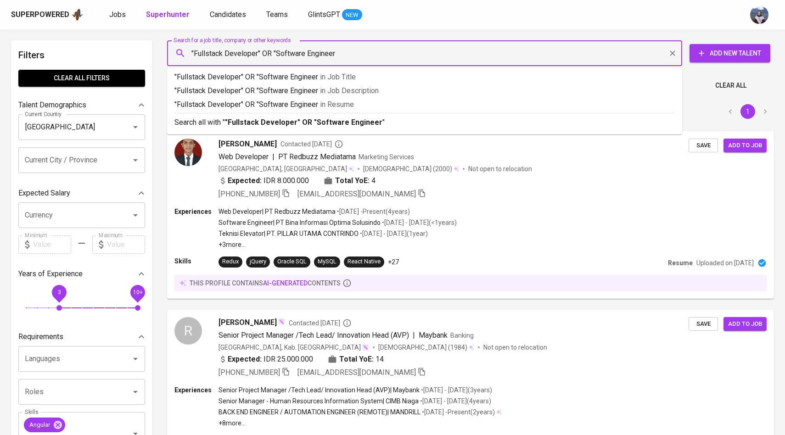
type input ""Fullstack Developer" OR "Software Engineer""
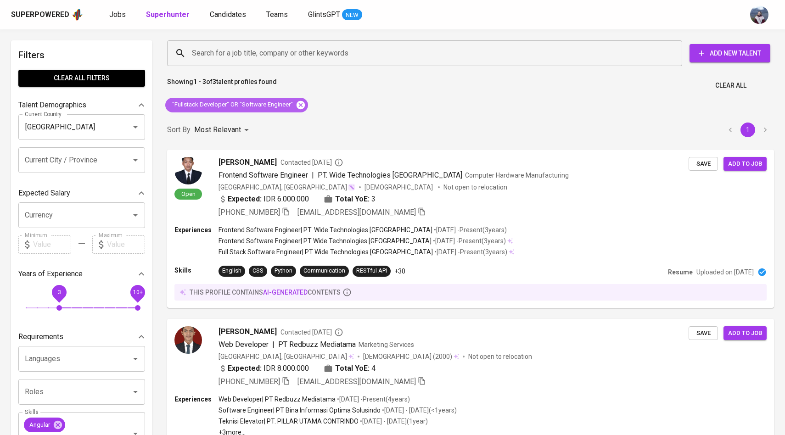
click at [301, 105] on icon at bounding box center [301, 105] width 8 height 8
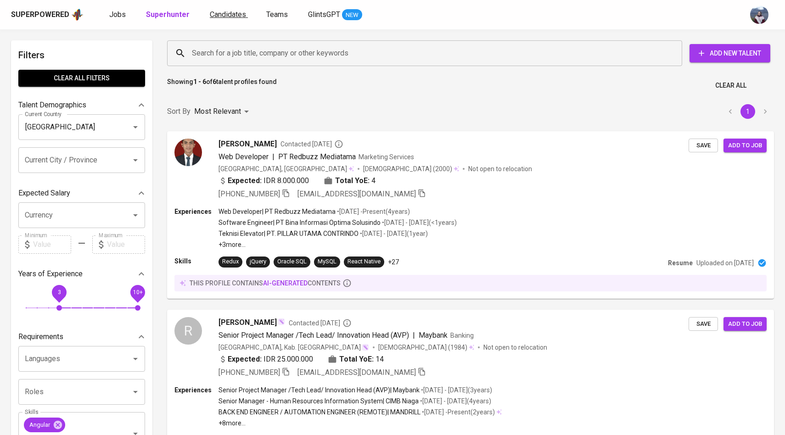
click at [234, 16] on span "Candidates" at bounding box center [228, 14] width 36 height 9
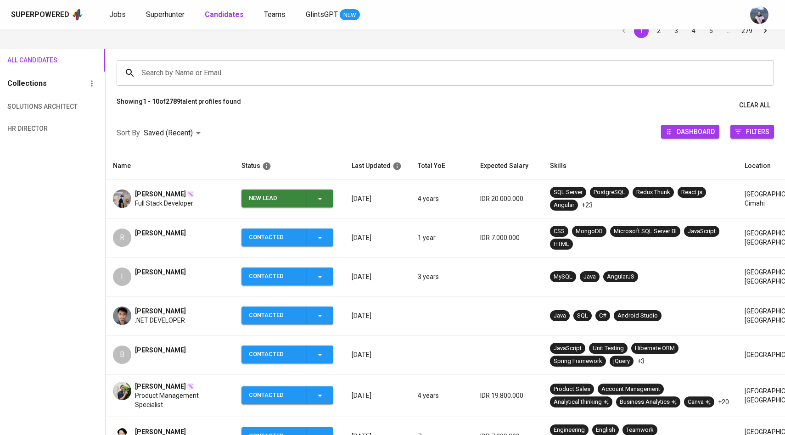
scroll to position [56, 0]
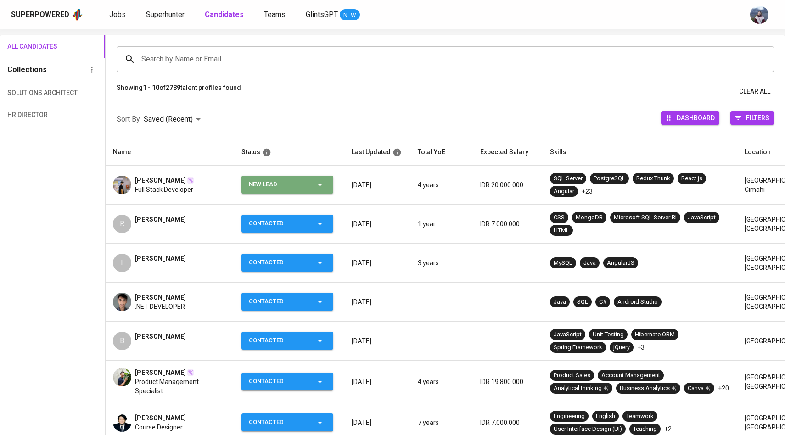
click at [323, 183] on icon "button" at bounding box center [319, 184] width 11 height 11
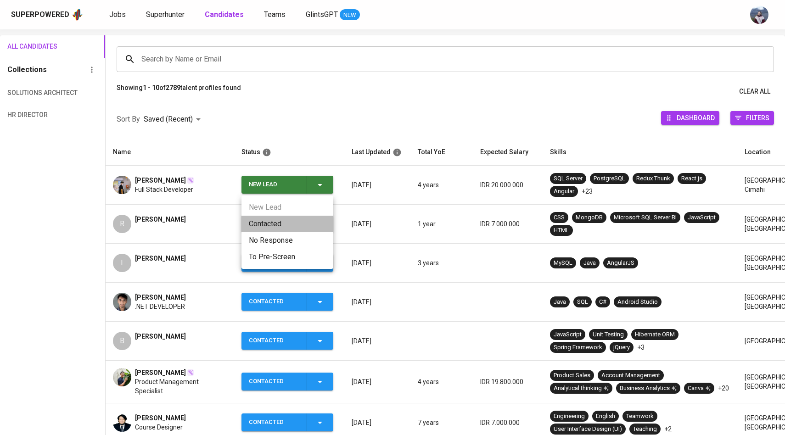
click at [280, 226] on li "Contacted" at bounding box center [287, 224] width 92 height 17
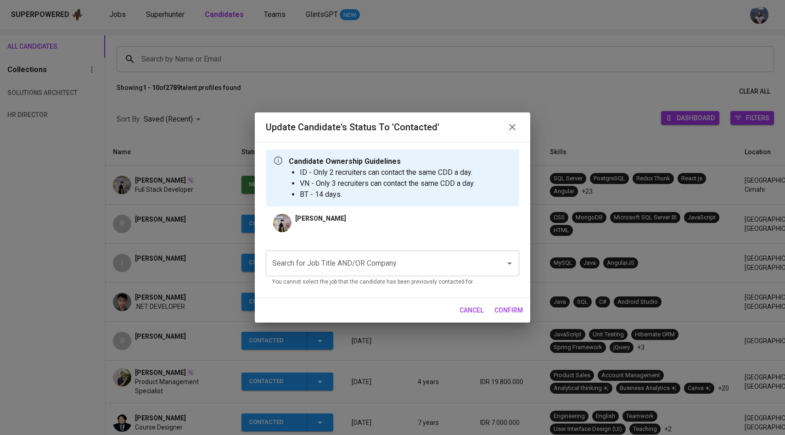
click at [302, 271] on input "Search for Job Title AND/OR Company" at bounding box center [379, 263] width 219 height 17
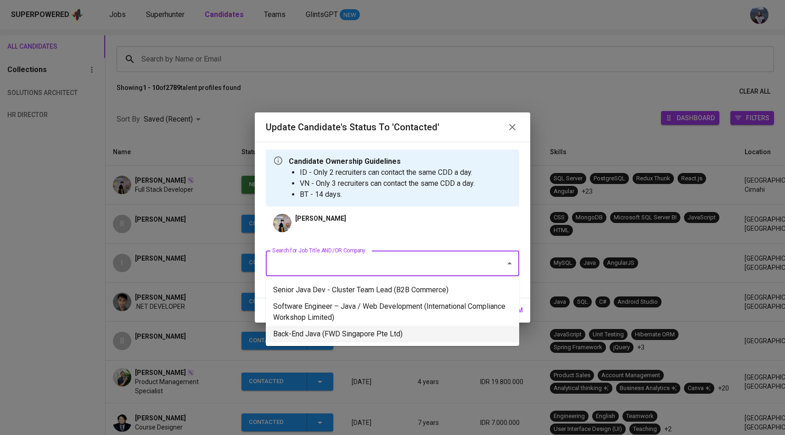
click at [326, 329] on li "Back-End Java (FWD Singapore Pte Ltd)" at bounding box center [392, 334] width 253 height 17
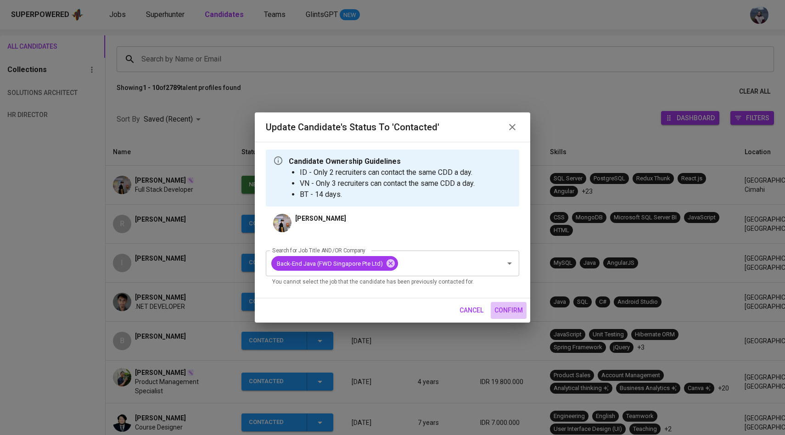
click at [506, 307] on span "confirm" at bounding box center [508, 310] width 28 height 11
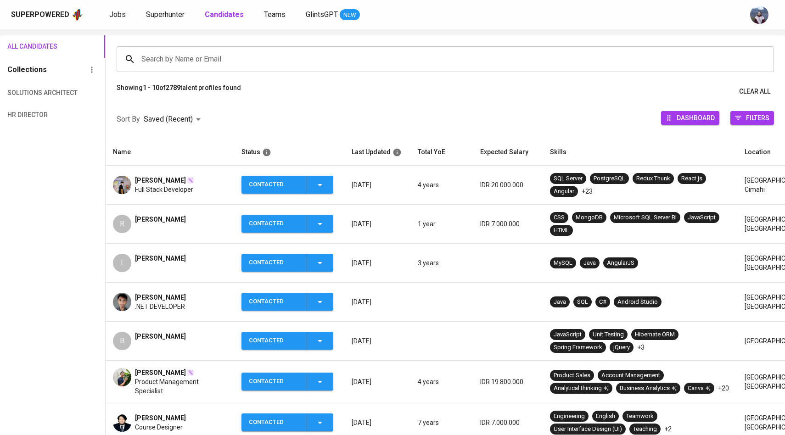
scroll to position [56, 0]
click at [149, 17] on span "Superhunter" at bounding box center [165, 14] width 39 height 9
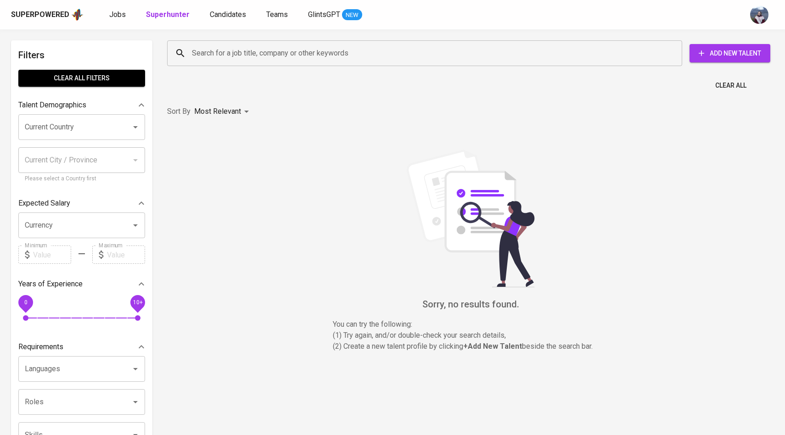
click at [210, 45] on input "Search for a job title, company or other keywords" at bounding box center [427, 53] width 475 height 17
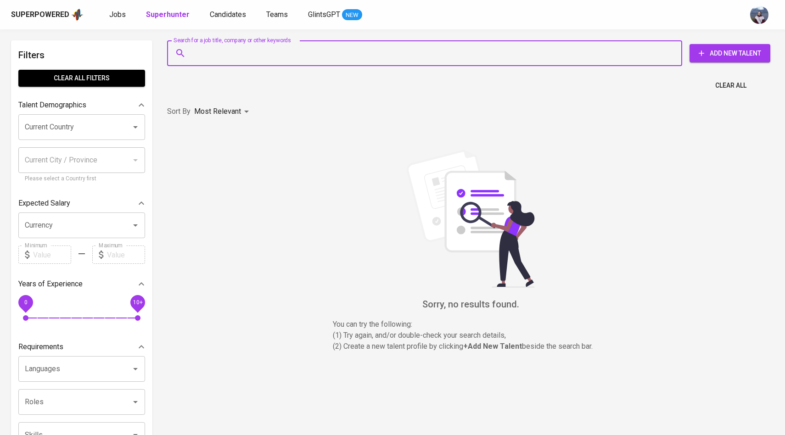
paste input "[EMAIL_ADDRESS][DOMAIN_NAME]"
type input "[EMAIL_ADDRESS][DOMAIN_NAME]"
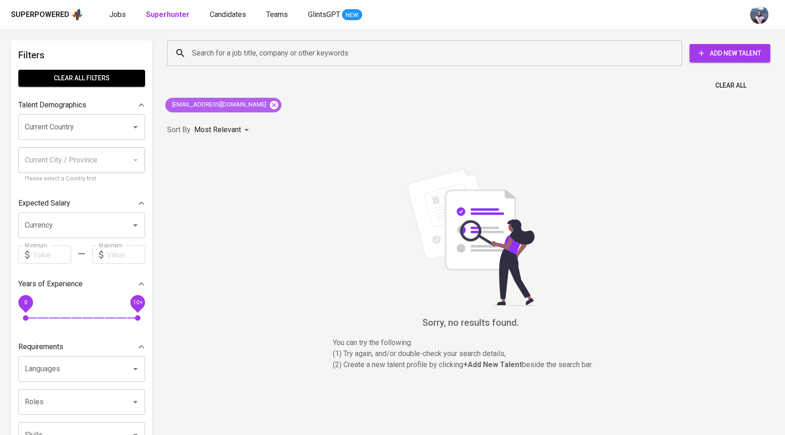
click at [269, 105] on icon at bounding box center [274, 105] width 10 height 10
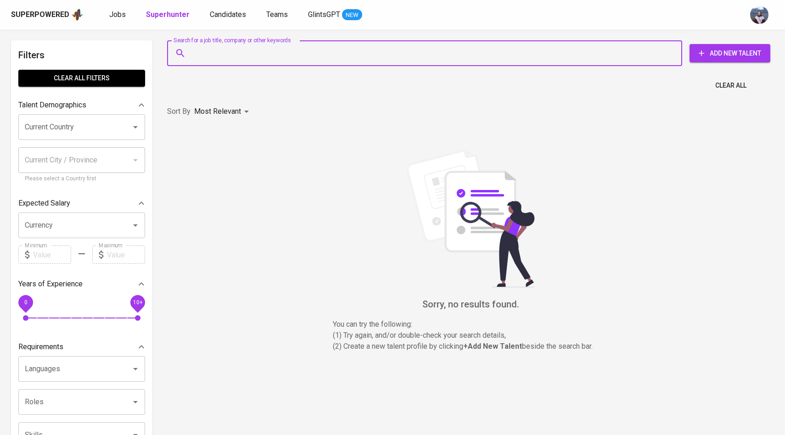
click at [489, 50] on input "Search for a job title, company or other keywords" at bounding box center [427, 53] width 475 height 17
paste input "iputusaputra@gmail.com"
type input "iputusaputra@gmail.com"
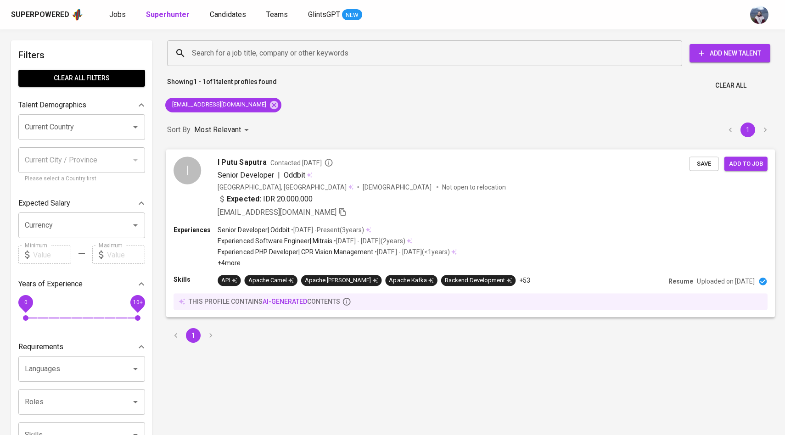
click at [201, 159] on div "I" at bounding box center [188, 171] width 28 height 28
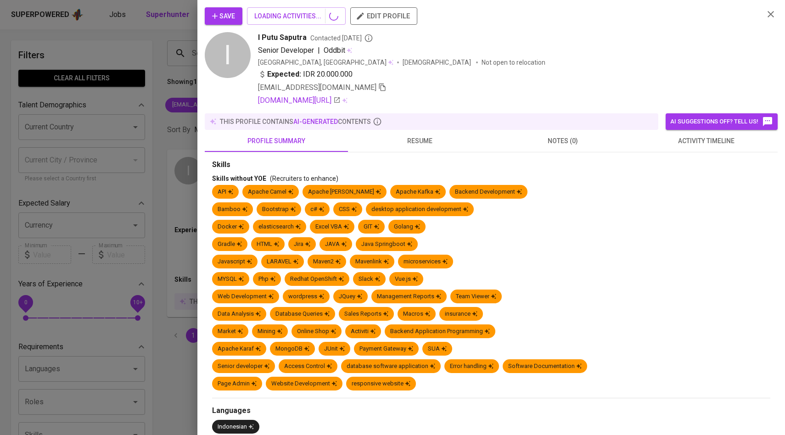
click at [725, 142] on span "activity timeline" at bounding box center [706, 140] width 132 height 11
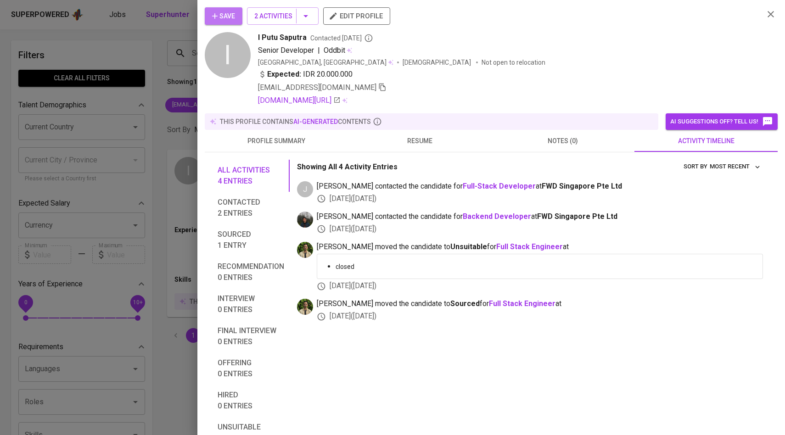
click at [228, 13] on span "Save" at bounding box center [223, 16] width 23 height 11
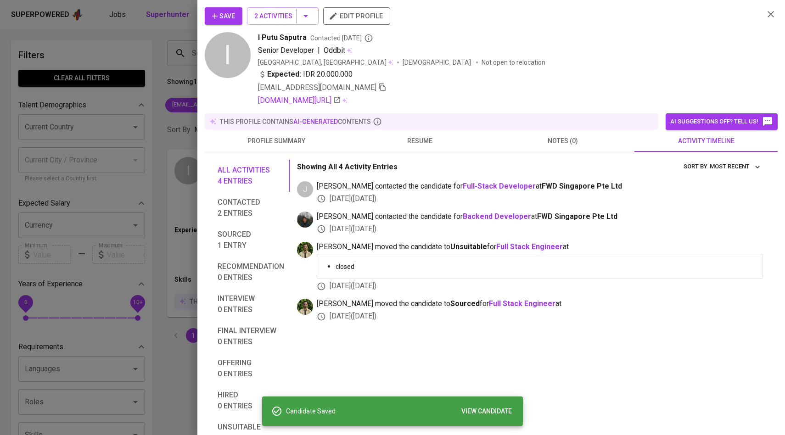
click at [149, 75] on div at bounding box center [392, 217] width 785 height 435
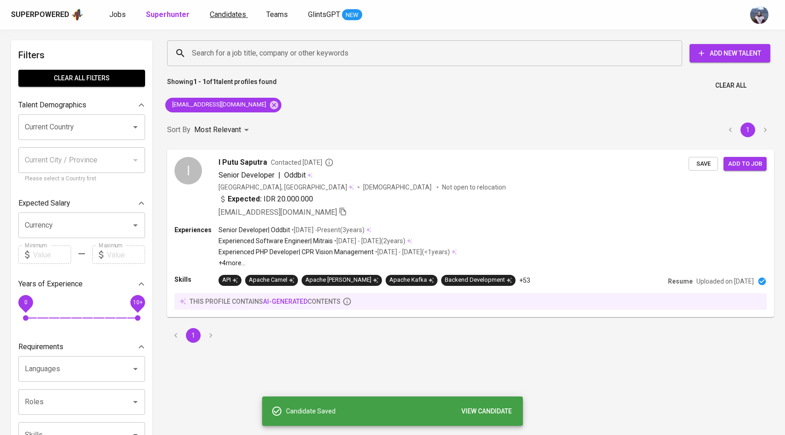
click at [226, 10] on span "Candidates" at bounding box center [228, 14] width 36 height 9
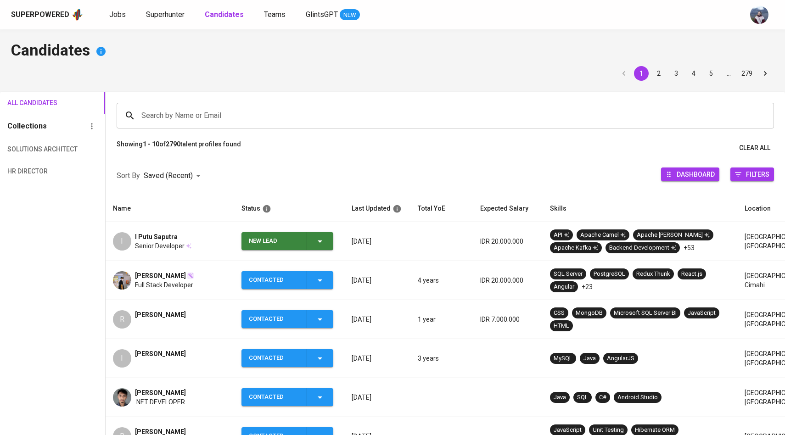
click at [327, 247] on span "New Lead" at bounding box center [287, 241] width 84 height 18
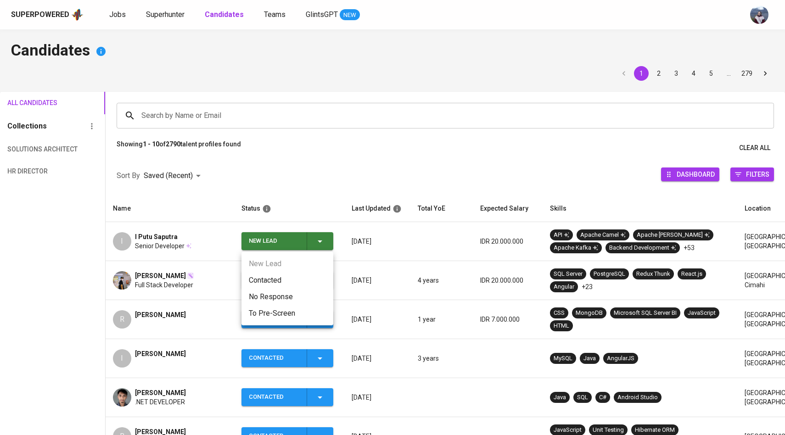
click at [296, 277] on li "Contacted" at bounding box center [287, 280] width 92 height 17
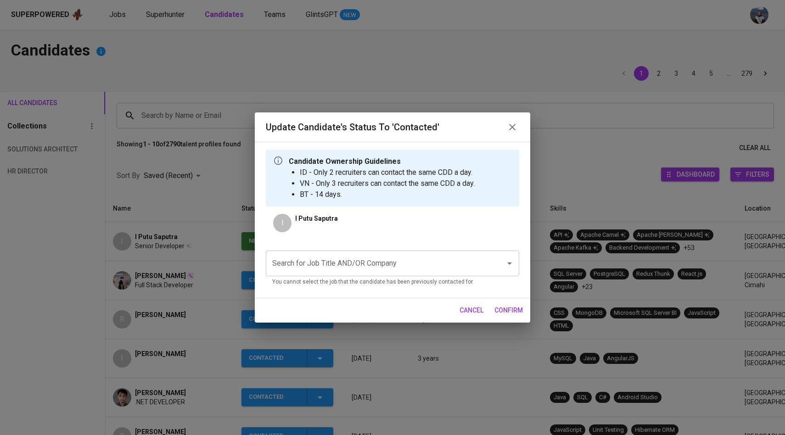
click at [352, 271] on input "Search for Job Title AND/OR Company" at bounding box center [379, 263] width 219 height 17
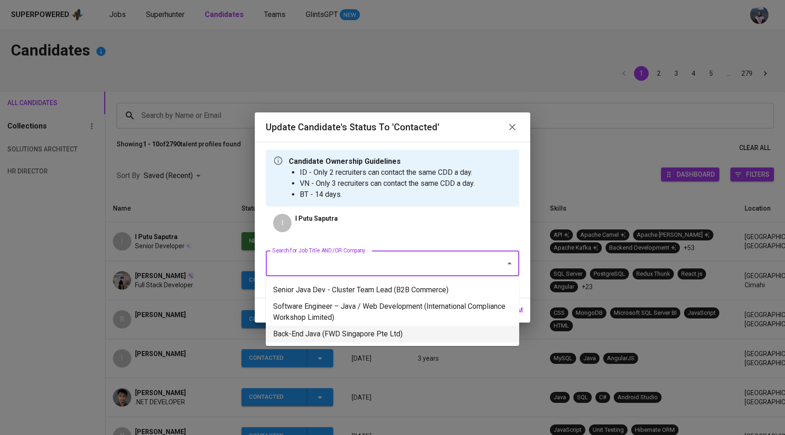
click at [352, 330] on li "Back-End Java (FWD Singapore Pte Ltd)" at bounding box center [392, 334] width 253 height 17
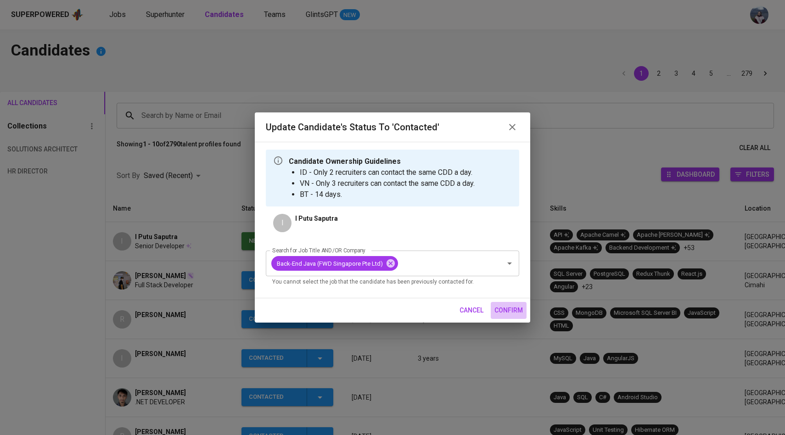
click at [520, 307] on span "confirm" at bounding box center [508, 310] width 28 height 11
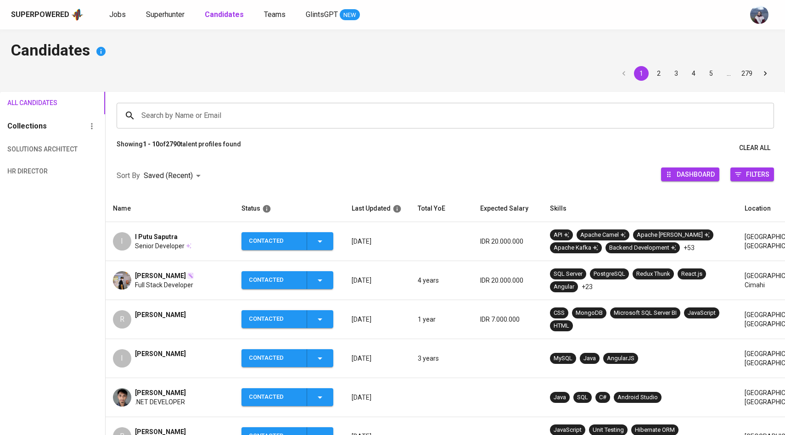
click at [188, 120] on input "Search by Name or Email" at bounding box center [447, 115] width 617 height 17
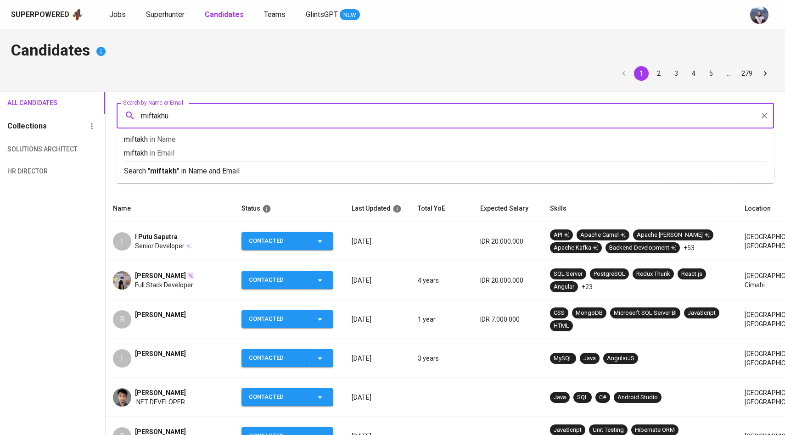
type input "miftakhul"
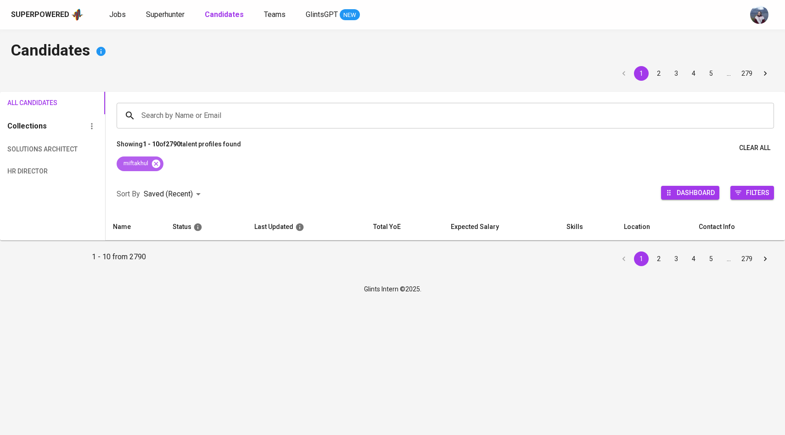
click at [161, 165] on icon at bounding box center [156, 164] width 10 height 10
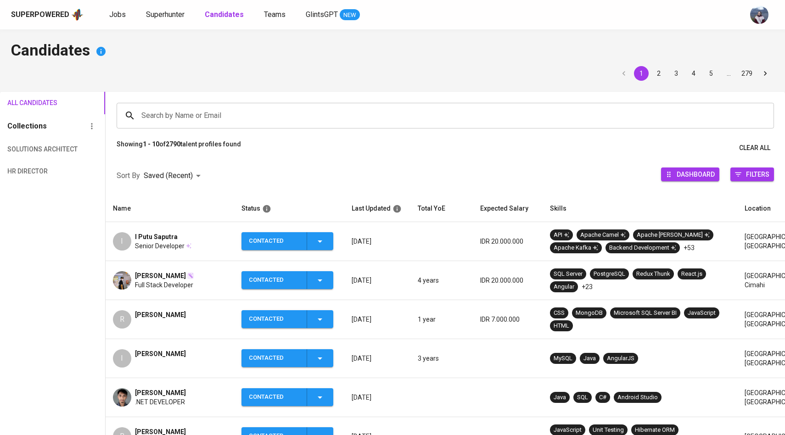
click at [514, 157] on div "Sort By Saved (Recent) DESC Dashboard Filters" at bounding box center [445, 176] width 679 height 39
click at [468, 114] on input "Search by Name or Email" at bounding box center [447, 115] width 617 height 17
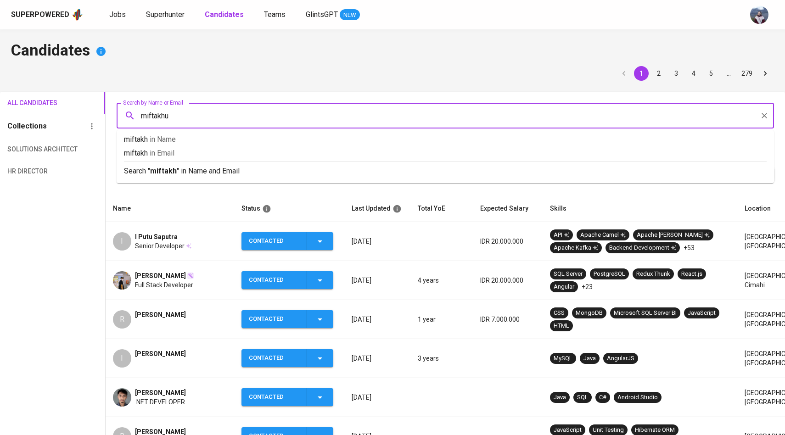
type input "miftakhul"
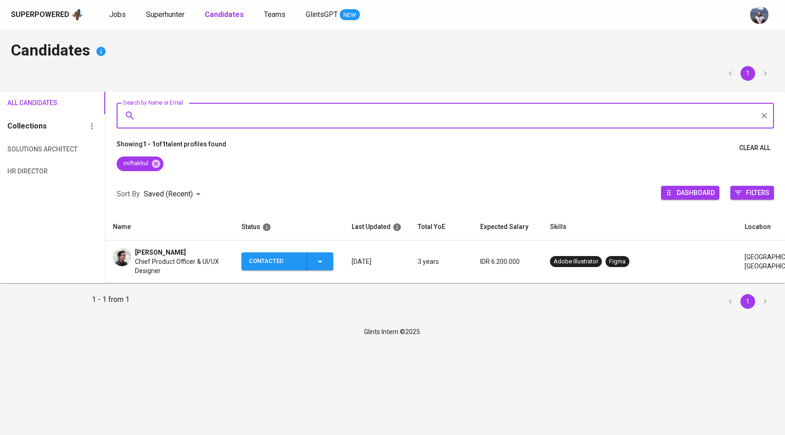
click at [125, 254] on img at bounding box center [122, 257] width 18 height 18
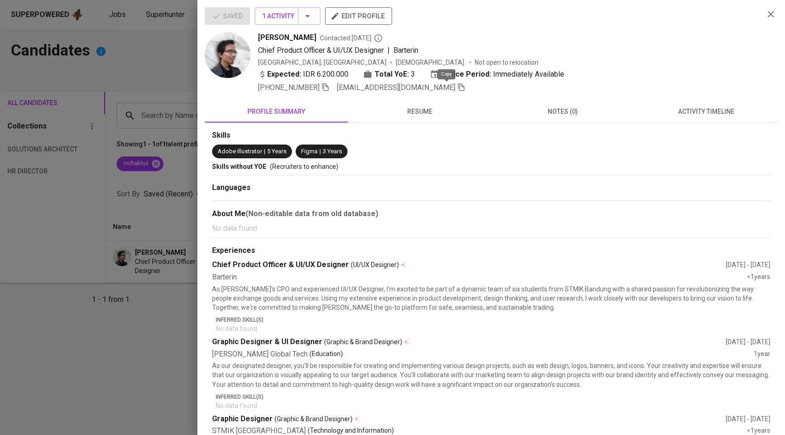
click at [458, 87] on icon "button" at bounding box center [461, 88] width 6 height 8
click at [104, 126] on div at bounding box center [392, 217] width 785 height 435
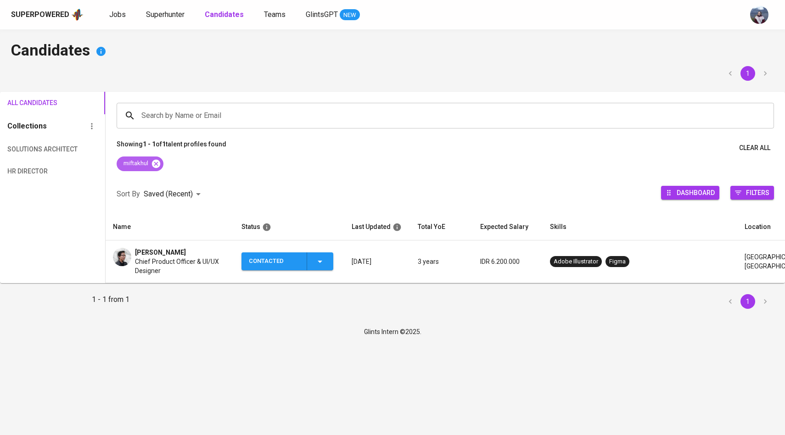
click at [157, 163] on icon at bounding box center [155, 163] width 8 height 8
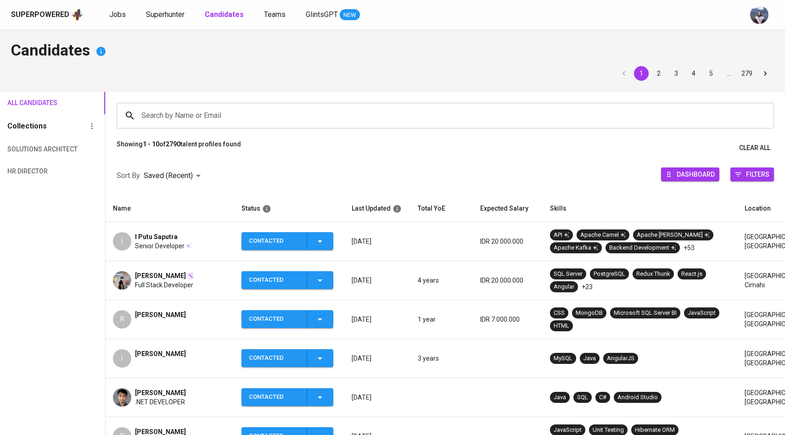
click at [188, 127] on div "Search by Name or Email" at bounding box center [445, 116] width 657 height 26
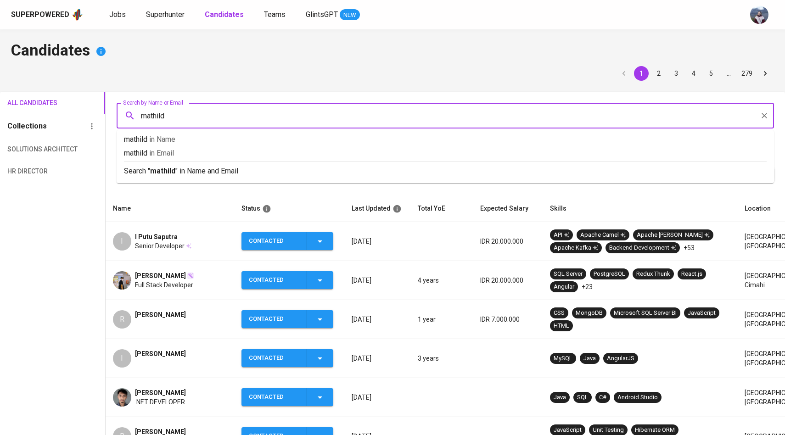
type input "mathilda"
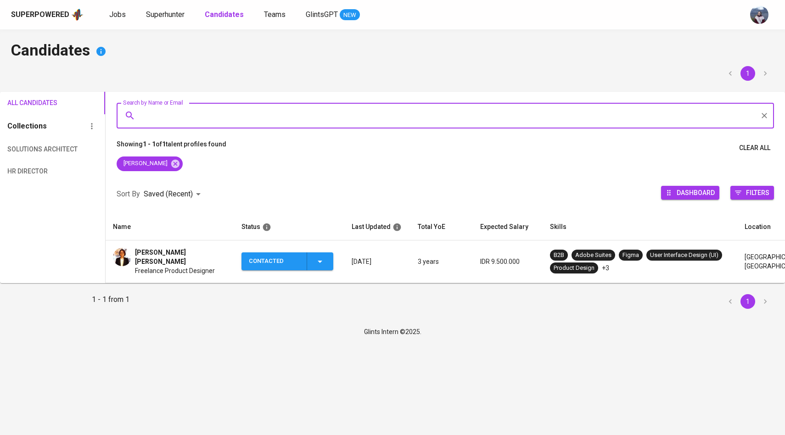
click at [118, 266] on img at bounding box center [122, 257] width 18 height 18
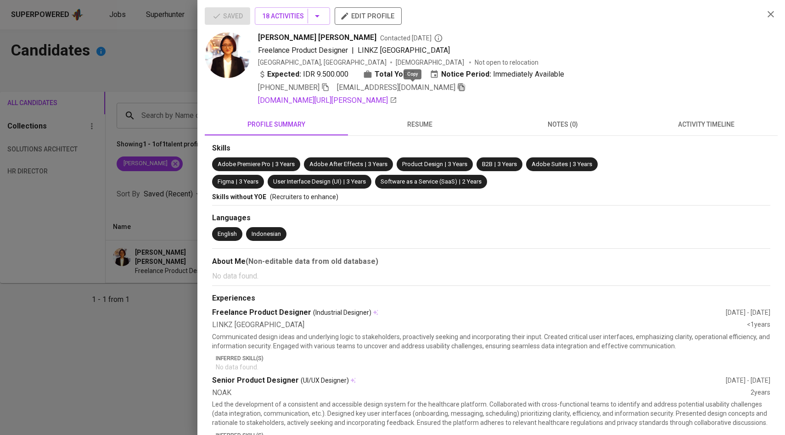
click at [458, 87] on icon "button" at bounding box center [461, 88] width 6 height 8
click at [143, 156] on div at bounding box center [392, 217] width 785 height 435
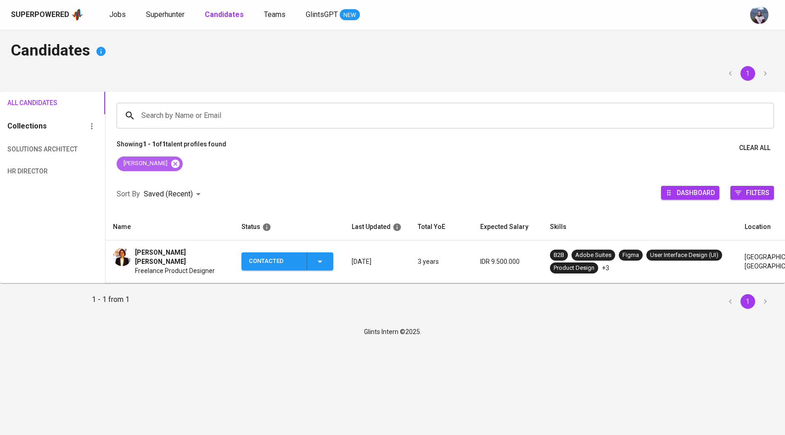
click at [171, 162] on icon at bounding box center [175, 163] width 8 height 8
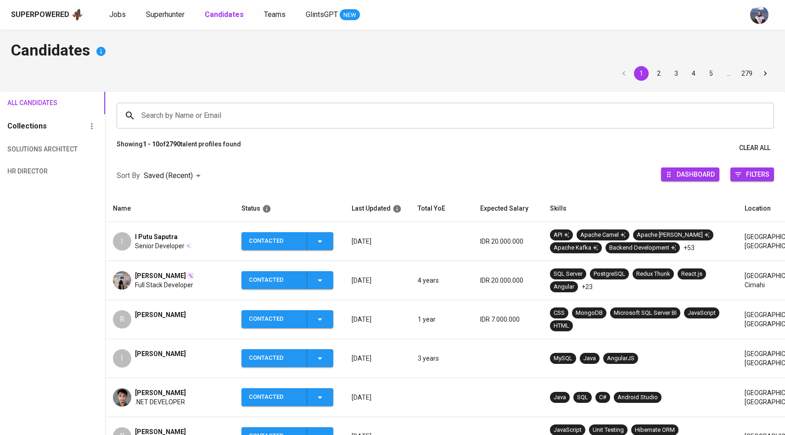
click at [156, 21] on div "Superpowered Jobs Superhunter Candidates Teams GlintsGPT NEW" at bounding box center [378, 15] width 734 height 14
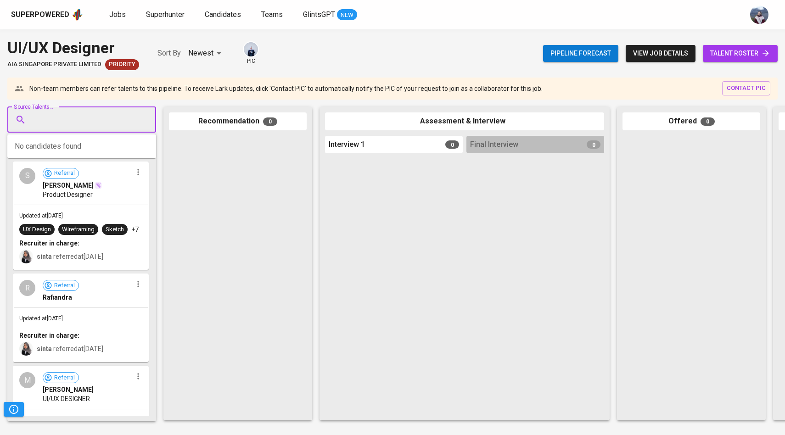
click at [112, 113] on input "Source Talents..." at bounding box center [78, 119] width 96 height 17
paste input "[EMAIL_ADDRESS][DOMAIN_NAME]"
type input "[EMAIL_ADDRESS][DOMAIN_NAME]"
click at [75, 153] on span "Chief Product Officer & UI/UX Designer" at bounding box center [86, 154] width 97 height 9
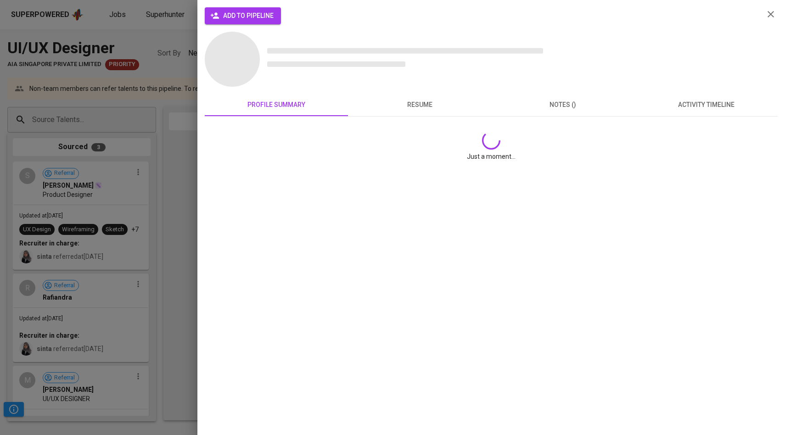
scroll to position [0, 0]
click at [243, 16] on span "add to pipeline" at bounding box center [243, 15] width 62 height 11
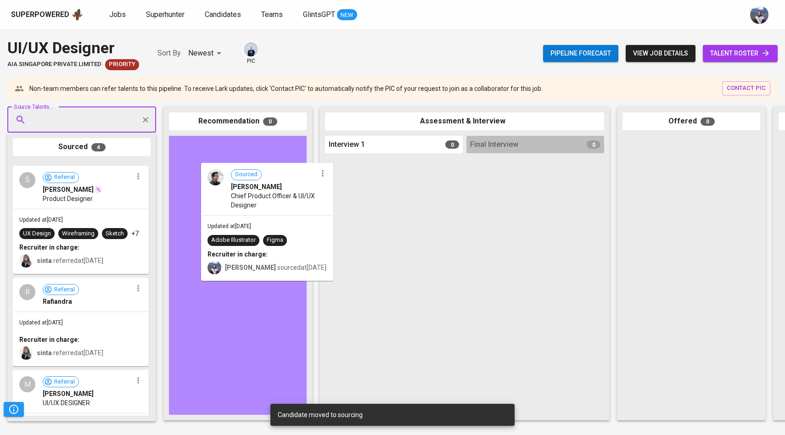
drag, startPoint x: 92, startPoint y: 208, endPoint x: 281, endPoint y: 207, distance: 189.1
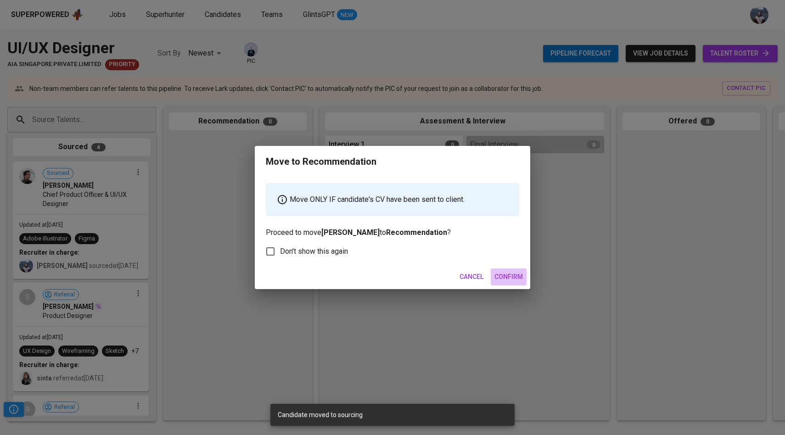
click at [499, 274] on span "Confirm" at bounding box center [508, 276] width 28 height 11
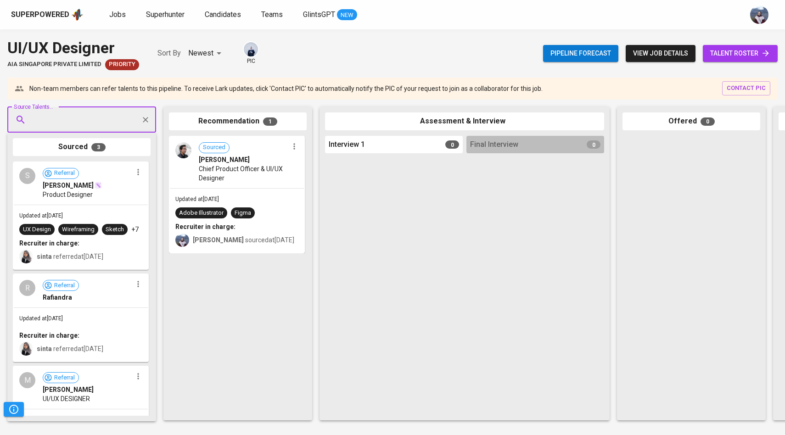
paste input "thilda04@gmail.com"
type input "thilda04@gmail.com"
click at [76, 139] on li "Mathilda Eleonora Freelance Product Designer thilda04@gmail.com" at bounding box center [81, 154] width 149 height 33
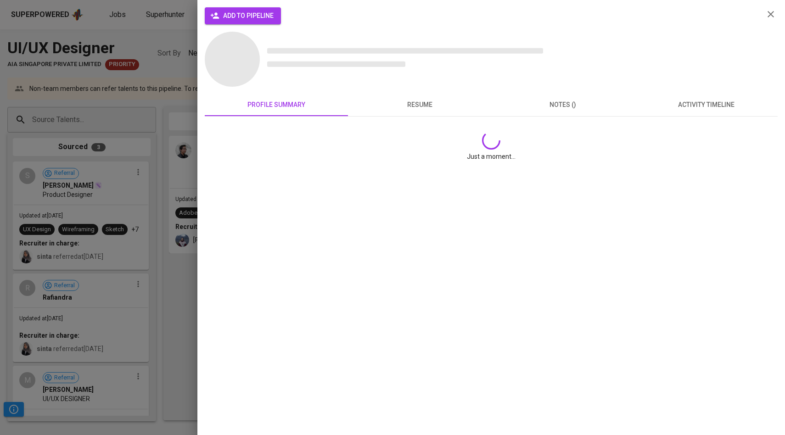
click at [219, 11] on span "add to pipeline" at bounding box center [243, 15] width 62 height 11
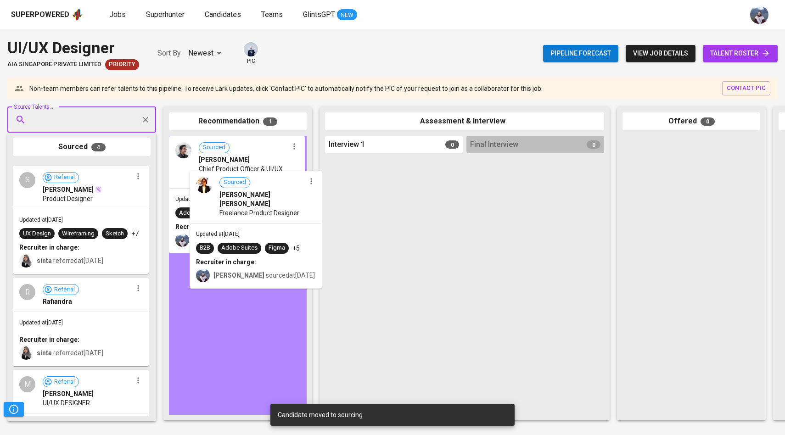
drag, startPoint x: 87, startPoint y: 212, endPoint x: 271, endPoint y: 221, distance: 184.3
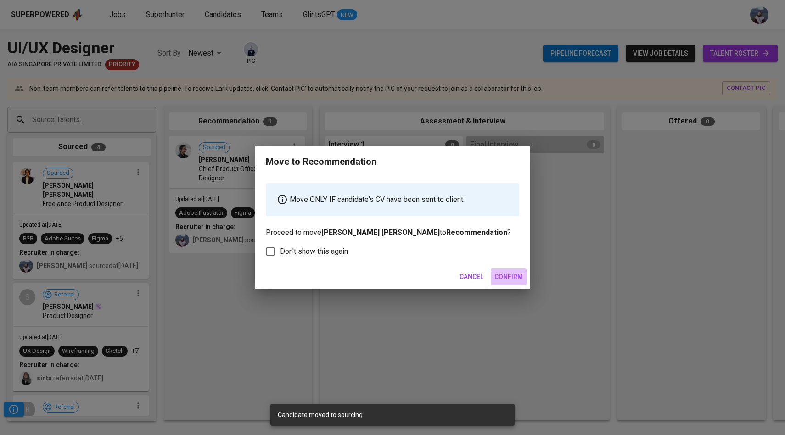
click at [514, 274] on span "Confirm" at bounding box center [508, 276] width 28 height 11
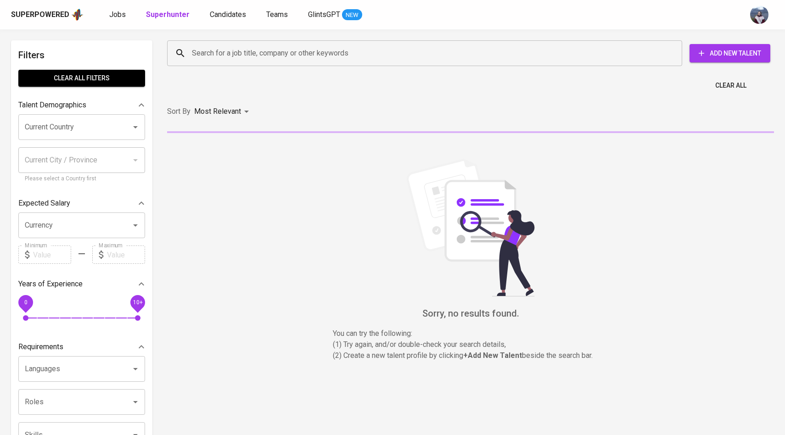
click at [210, 62] on div "Search for a job title, company or other keywords" at bounding box center [424, 53] width 515 height 26
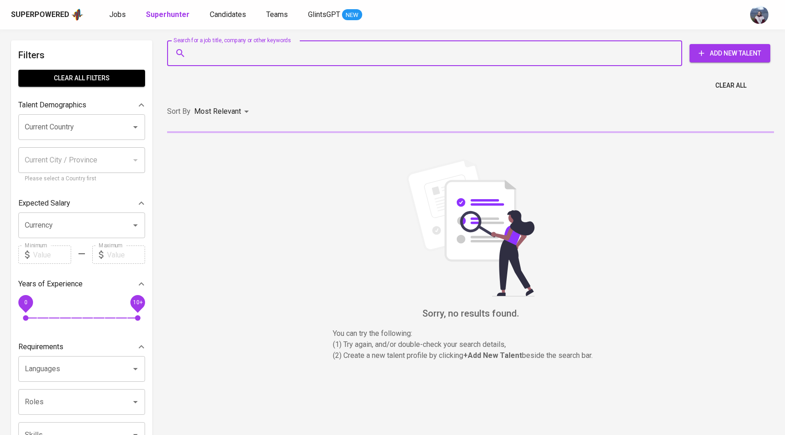
paste input "[EMAIL_ADDRESS][DOMAIN_NAME]"
type input "[EMAIL_ADDRESS][DOMAIN_NAME]"
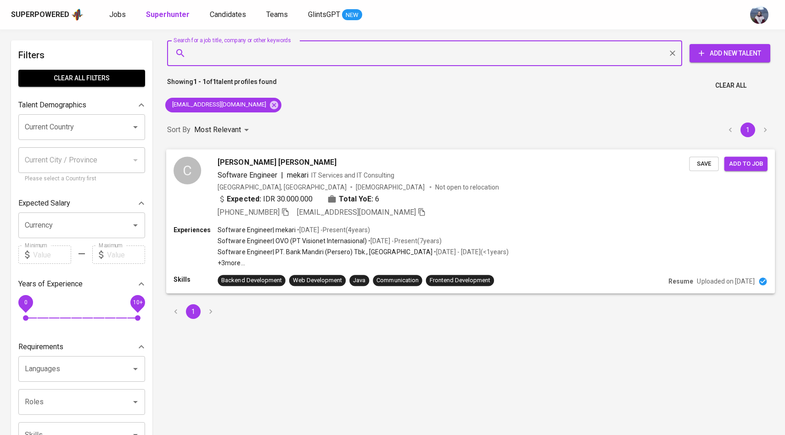
click at [211, 171] on div "C [PERSON_NAME] [PERSON_NAME] Software Engineer | mekari IT Services and IT Con…" at bounding box center [431, 187] width 515 height 61
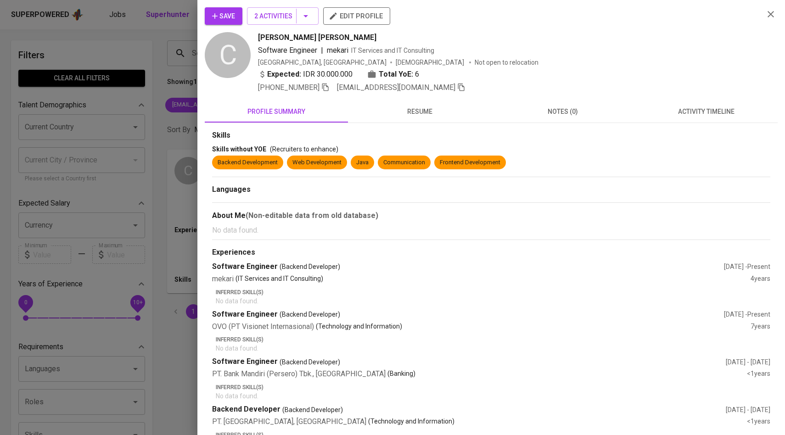
click at [728, 112] on span "activity timeline" at bounding box center [706, 111] width 132 height 11
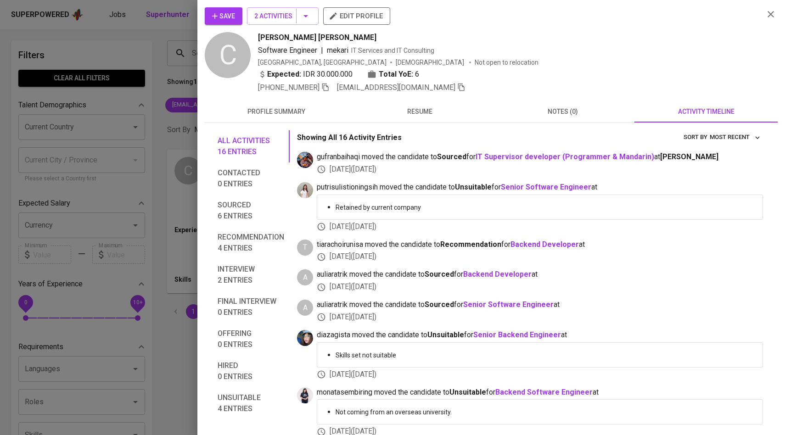
click at [116, 149] on div at bounding box center [392, 217] width 785 height 435
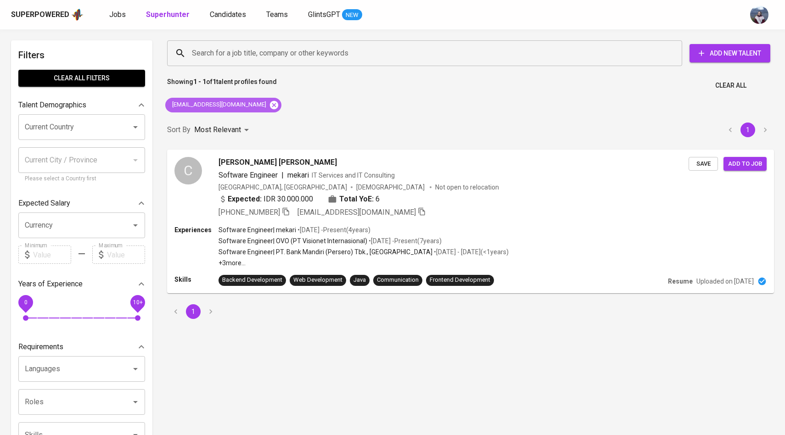
click at [272, 108] on icon at bounding box center [274, 105] width 8 height 8
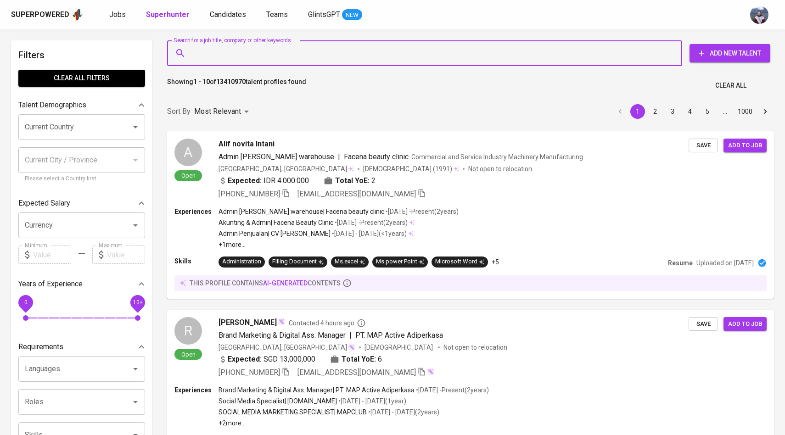
click at [276, 51] on input "Search for a job title, company or other keywords" at bounding box center [427, 53] width 475 height 17
paste input "[EMAIL_ADDRESS][DOMAIN_NAME]"
type input "[EMAIL_ADDRESS][DOMAIN_NAME]"
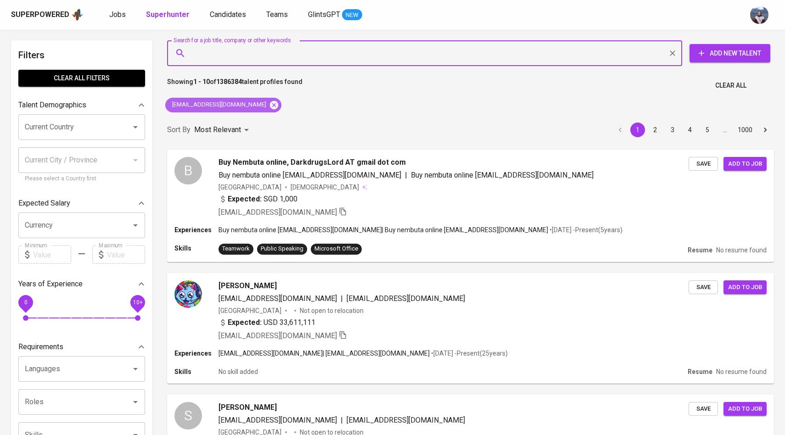
click at [274, 103] on icon at bounding box center [274, 105] width 8 height 8
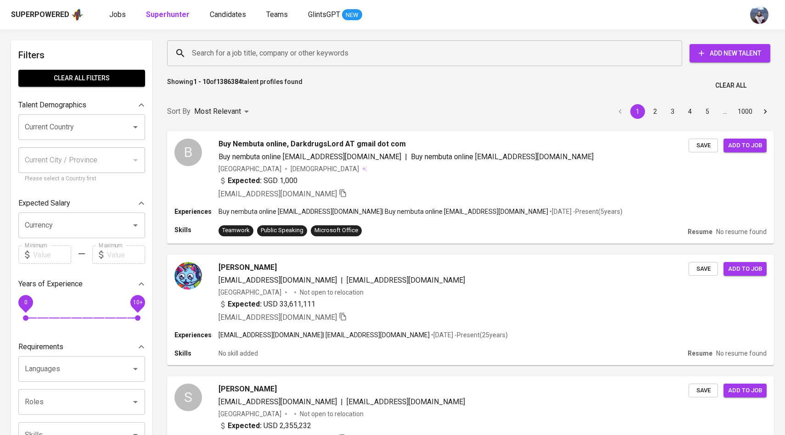
click at [267, 49] on input "Search for a job title, company or other keywords" at bounding box center [427, 53] width 475 height 17
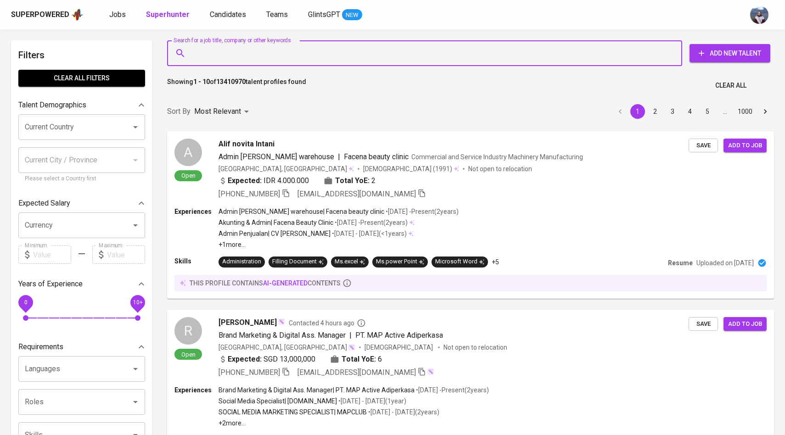
paste input "[EMAIL_ADDRESS][DOMAIN_NAME]"
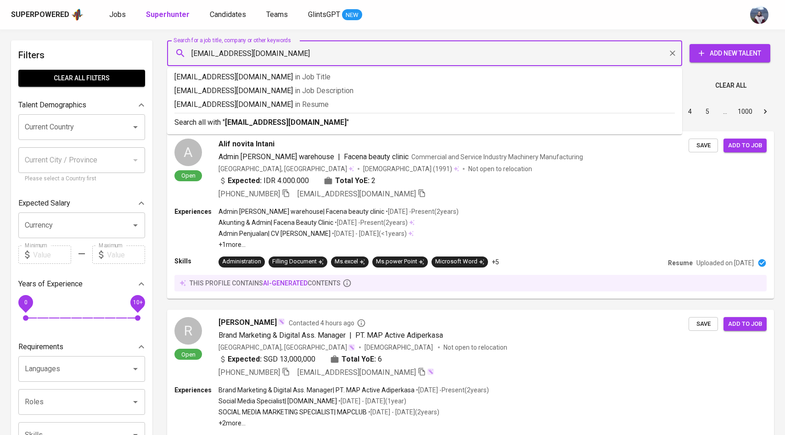
type input "[EMAIL_ADDRESS][DOMAIN_NAME]"
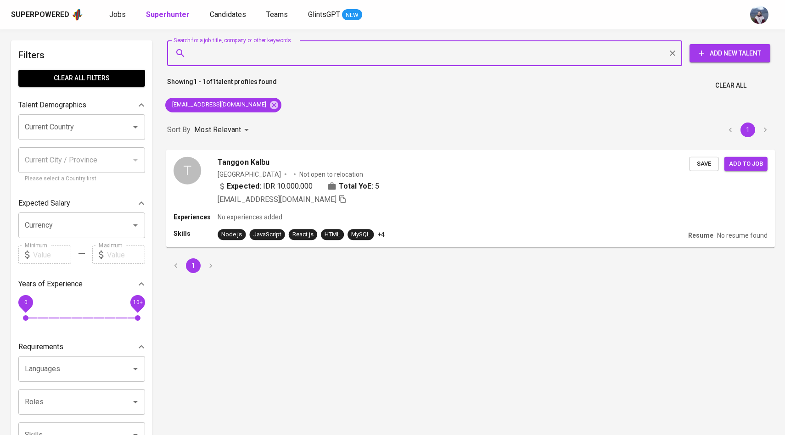
click at [191, 169] on div "T" at bounding box center [188, 171] width 28 height 28
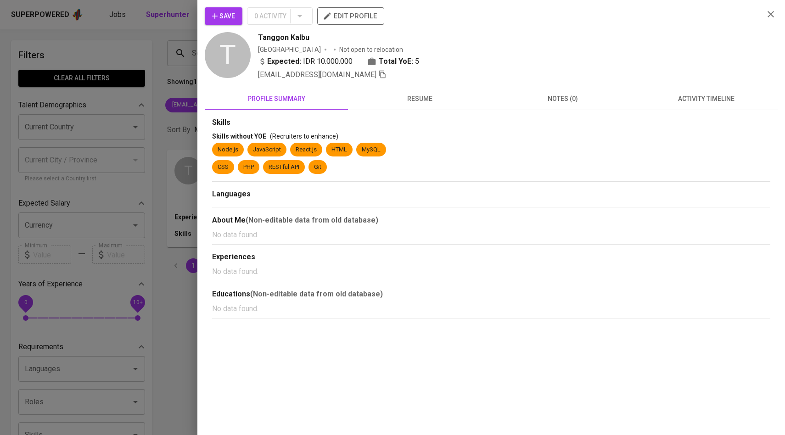
click at [696, 94] on span "activity timeline" at bounding box center [706, 98] width 132 height 11
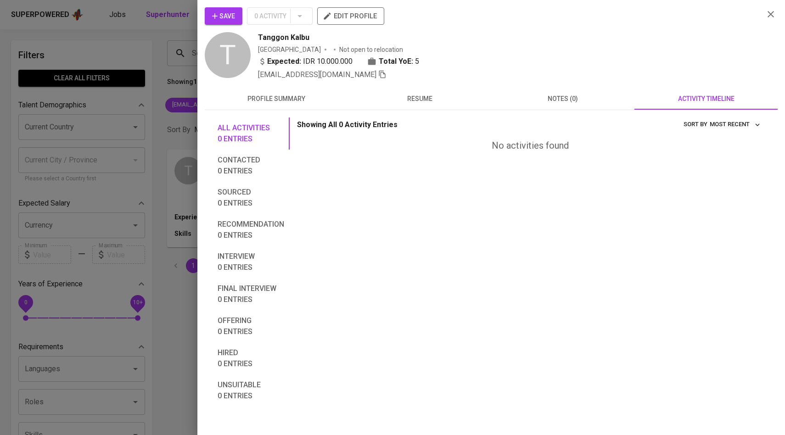
click at [236, 17] on button "Save" at bounding box center [224, 15] width 38 height 17
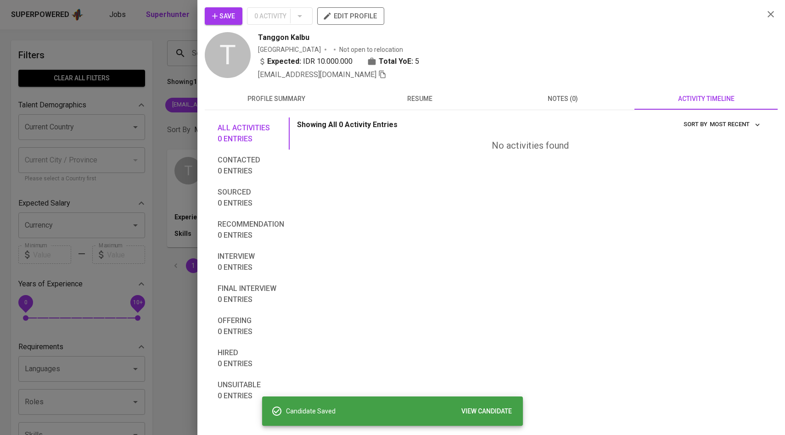
click at [150, 103] on div at bounding box center [392, 217] width 785 height 435
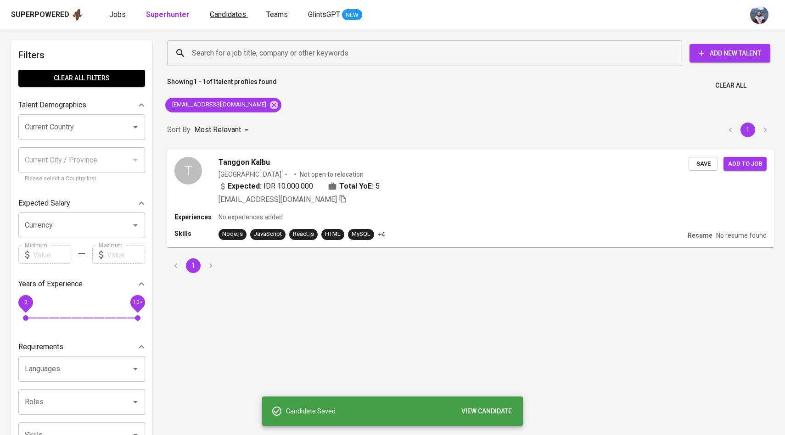
click at [239, 9] on link "Candidates" at bounding box center [229, 14] width 38 height 11
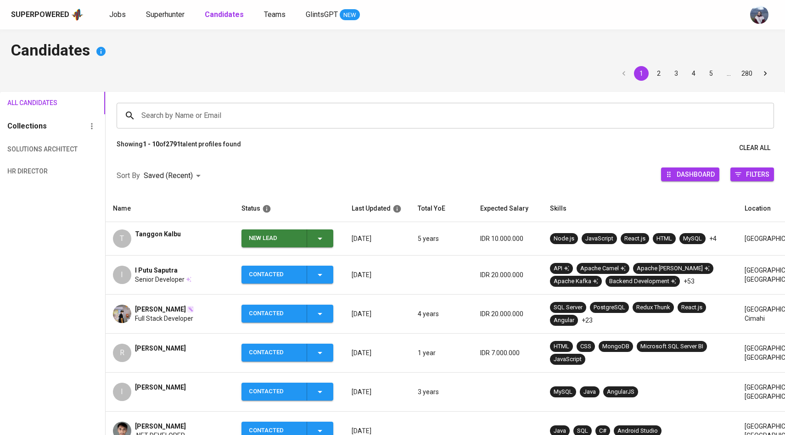
click at [322, 240] on icon "button" at bounding box center [319, 238] width 11 height 11
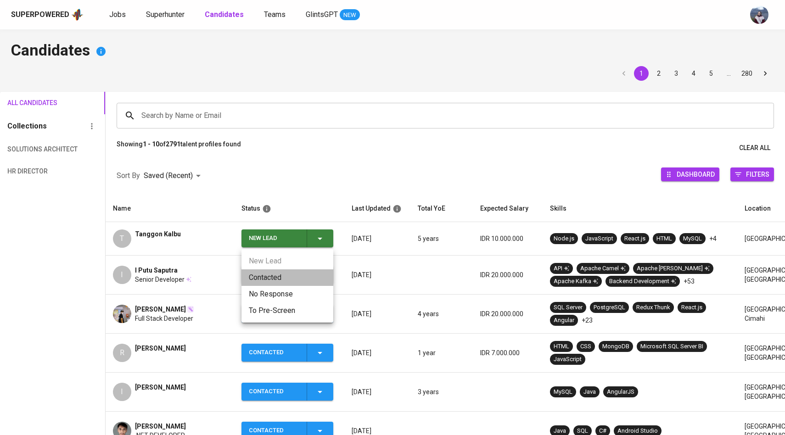
click at [289, 279] on li "Contacted" at bounding box center [287, 277] width 92 height 17
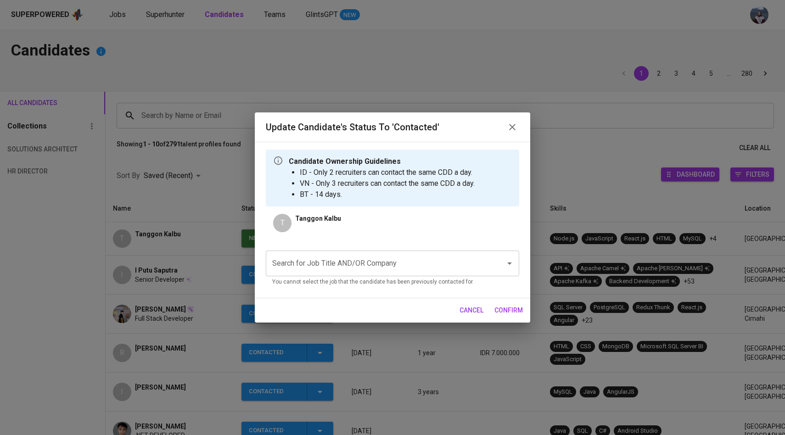
click at [333, 278] on p "You cannot select the job that the candidate has been previously contacted for." at bounding box center [392, 282] width 241 height 9
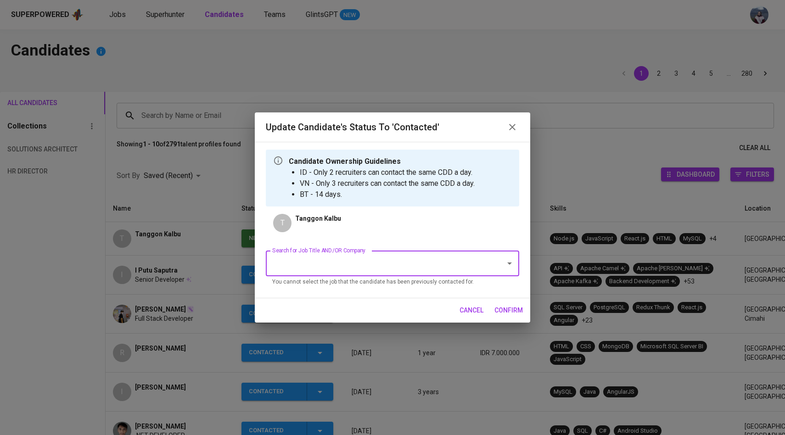
click at [335, 269] on input "Search for Job Title AND/OR Company" at bounding box center [379, 263] width 219 height 17
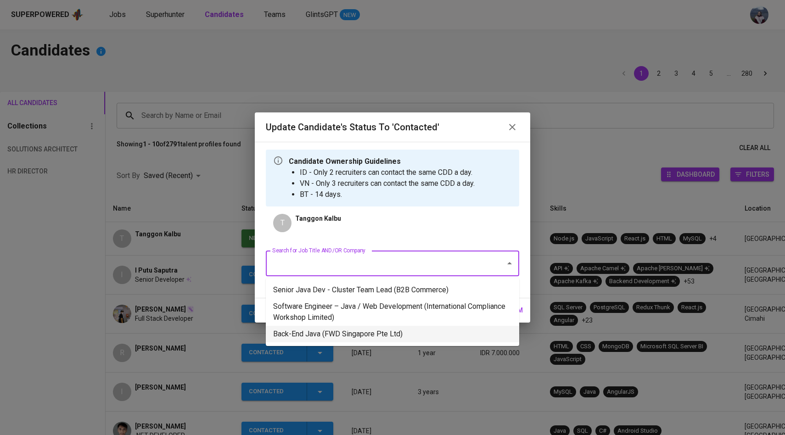
click at [350, 332] on li "Back-End Java (FWD Singapore Pte Ltd)" at bounding box center [392, 334] width 253 height 17
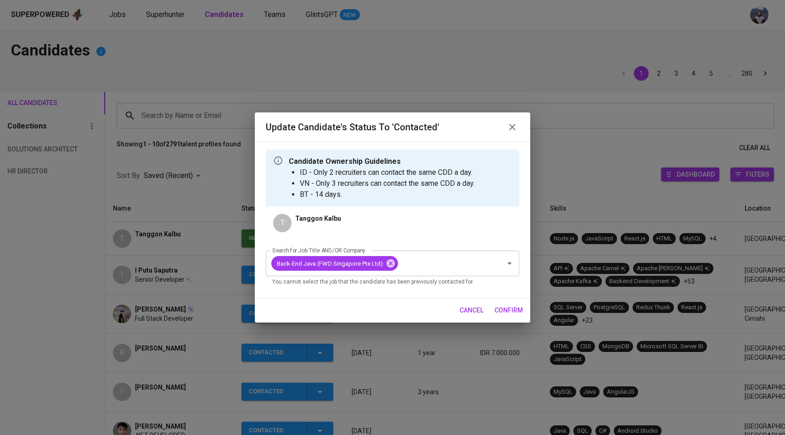
click at [502, 312] on span "confirm" at bounding box center [508, 310] width 28 height 11
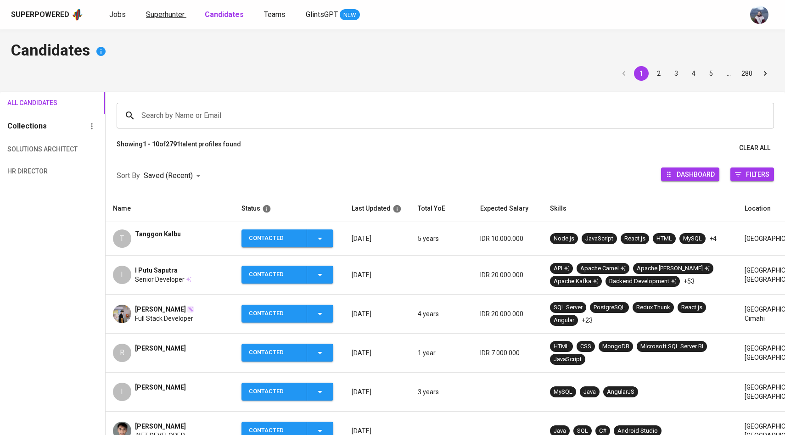
click at [176, 18] on span "Superhunter" at bounding box center [165, 14] width 39 height 9
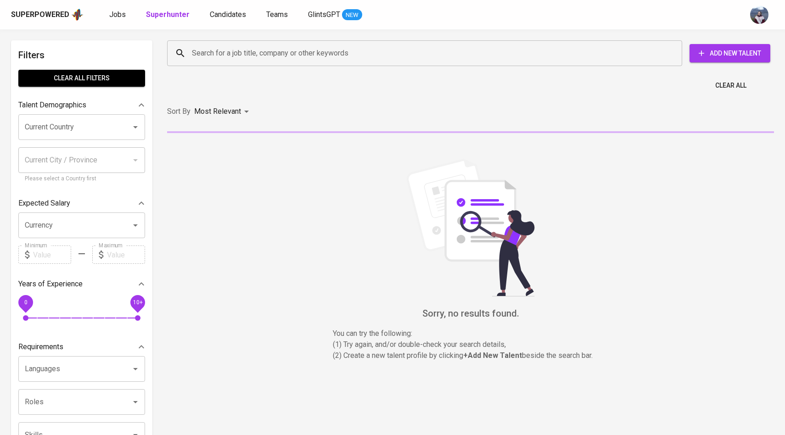
click at [217, 52] on input "Search for a job title, company or other keywords" at bounding box center [427, 53] width 475 height 17
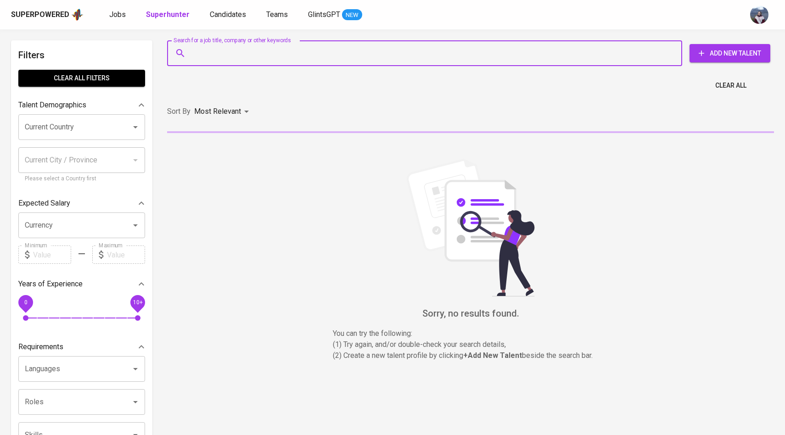
paste input "[EMAIL_ADDRESS][PERSON_NAME][DOMAIN_NAME]"
type input "[EMAIL_ADDRESS][PERSON_NAME][DOMAIN_NAME]"
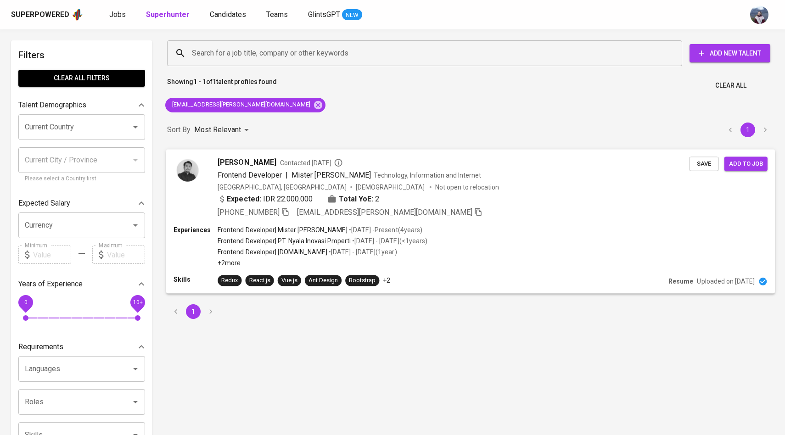
click at [190, 168] on img at bounding box center [188, 171] width 28 height 28
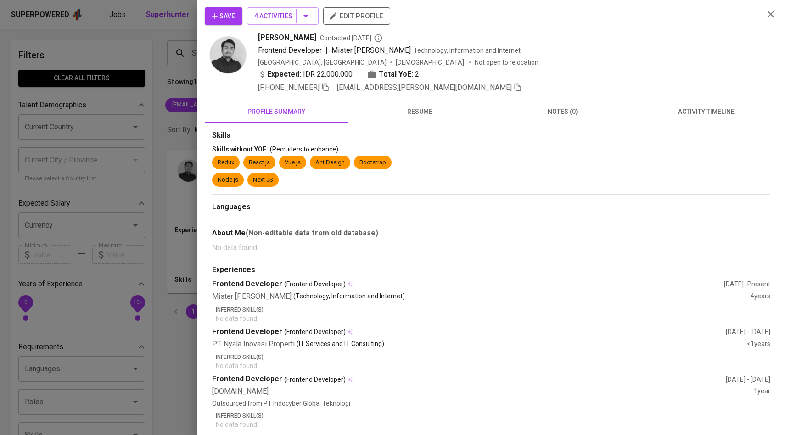
click at [682, 108] on span "activity timeline" at bounding box center [706, 111] width 132 height 11
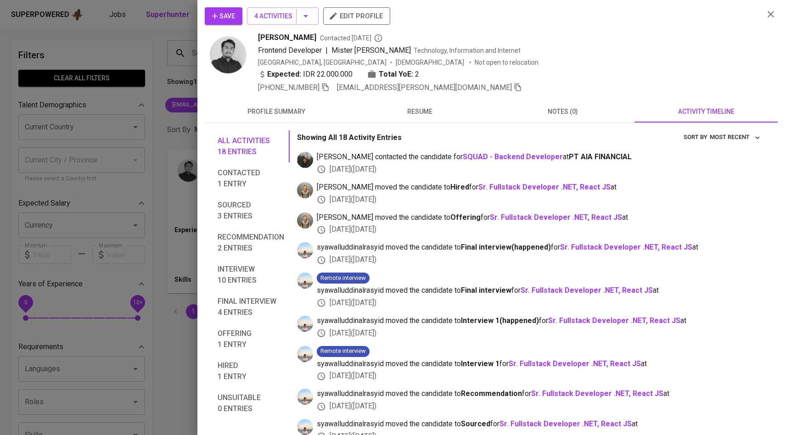
click at [159, 223] on div at bounding box center [392, 217] width 785 height 435
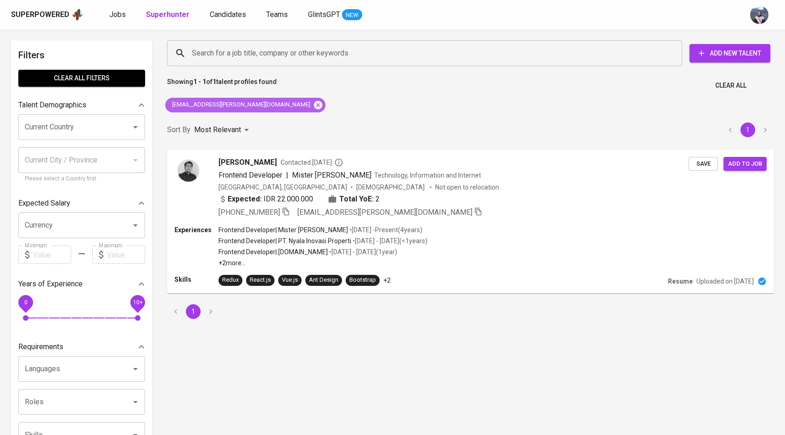
click at [313, 106] on icon at bounding box center [318, 105] width 10 height 10
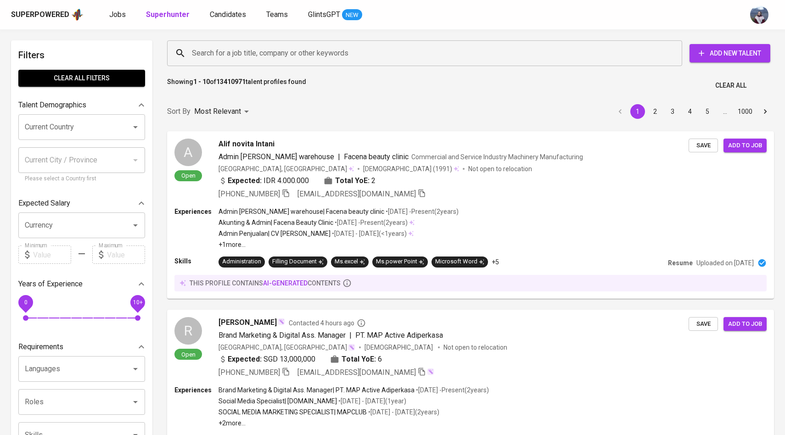
click at [271, 55] on input "Search for a job title, company or other keywords" at bounding box center [427, 53] width 475 height 17
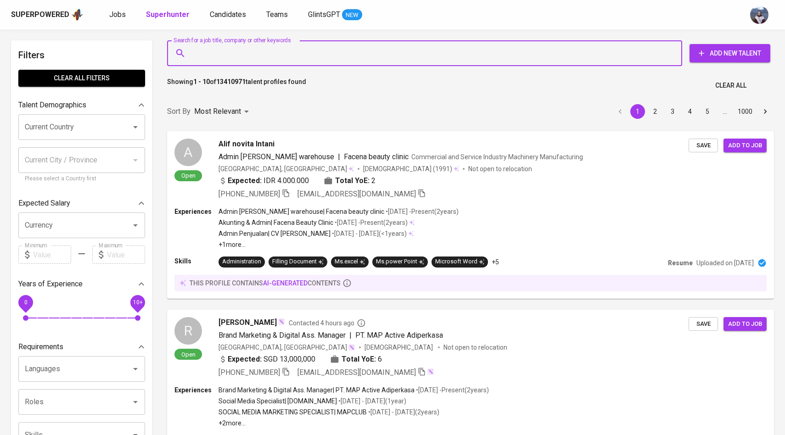
paste input "fauzanmd5939@gmail.com"
type input "fauzanmd5939@gmail.com"
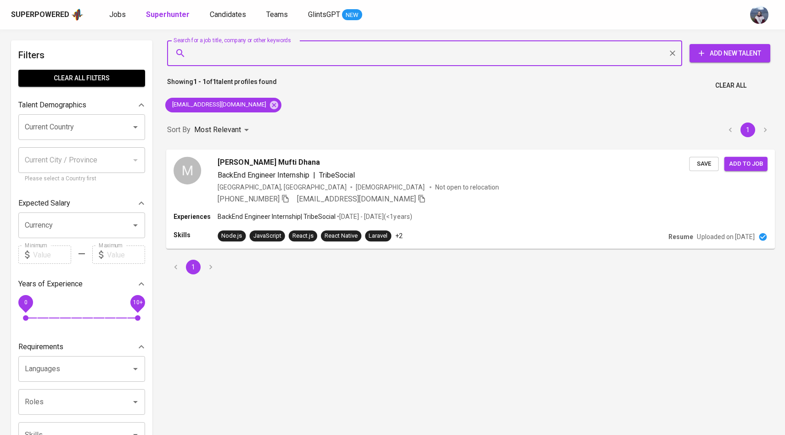
click at [186, 167] on div "M" at bounding box center [188, 171] width 28 height 28
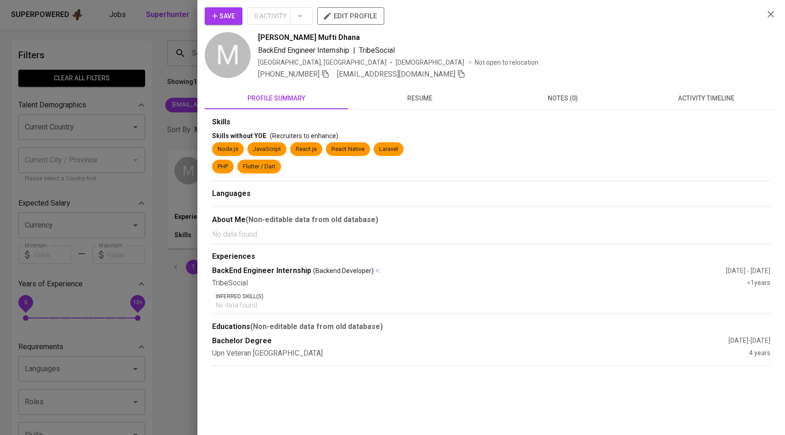
click at [707, 95] on span "activity timeline" at bounding box center [706, 98] width 132 height 11
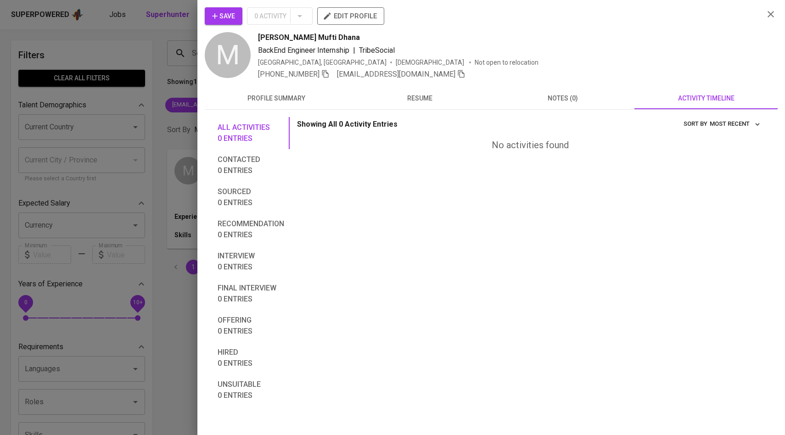
click at [225, 15] on span "Save" at bounding box center [223, 16] width 23 height 11
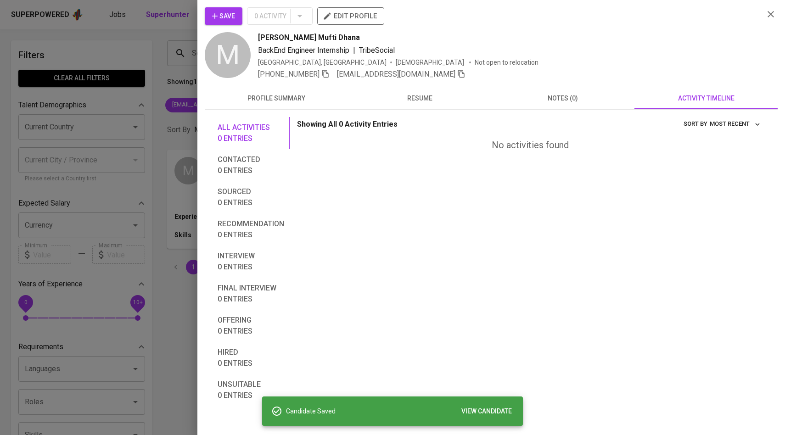
click at [156, 96] on div at bounding box center [392, 217] width 785 height 435
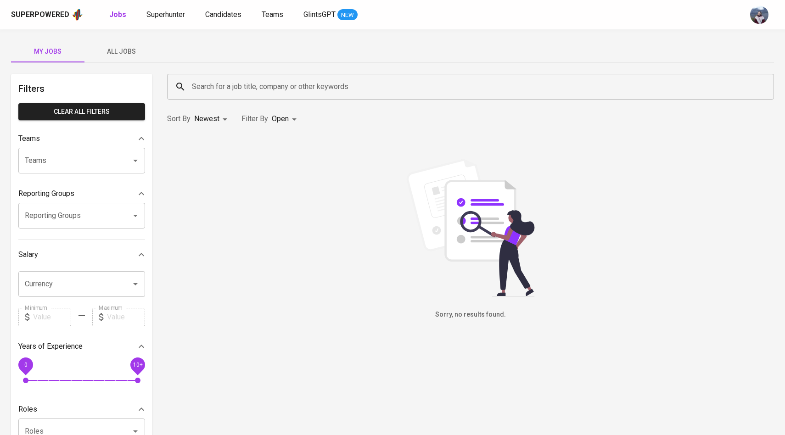
click at [125, 50] on span "All Jobs" at bounding box center [121, 51] width 62 height 11
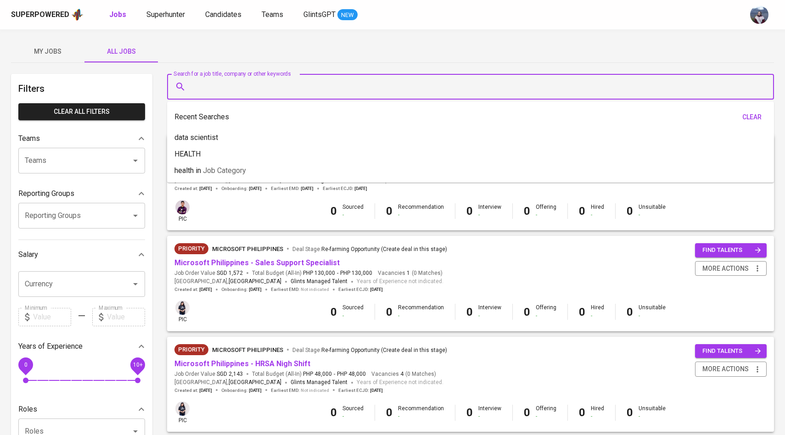
click at [241, 86] on input "Search for a job title, company or other keywords" at bounding box center [473, 86] width 566 height 17
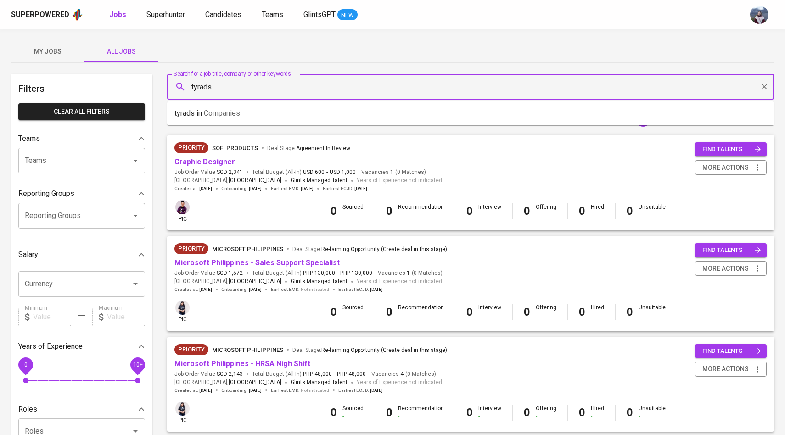
type input "tyrads"
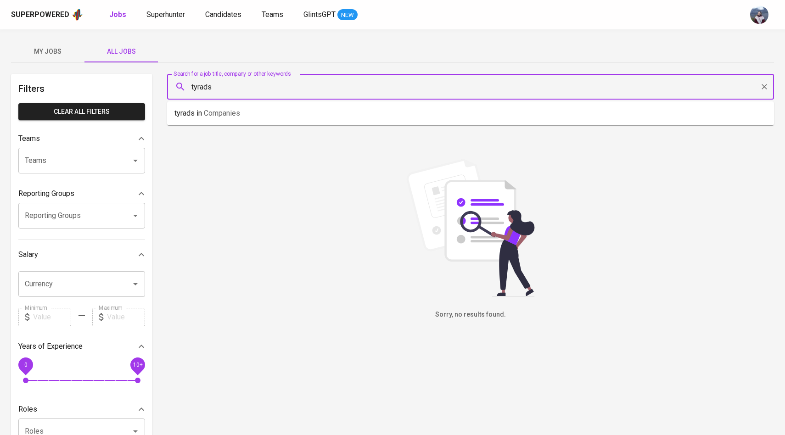
drag, startPoint x: 224, startPoint y: 90, endPoint x: 159, endPoint y: 90, distance: 64.7
click at [158, 90] on div "Filters Clear All filters Teams Teams Teams Reporting Groups Reporting Groups R…" at bounding box center [392, 333] width 763 height 518
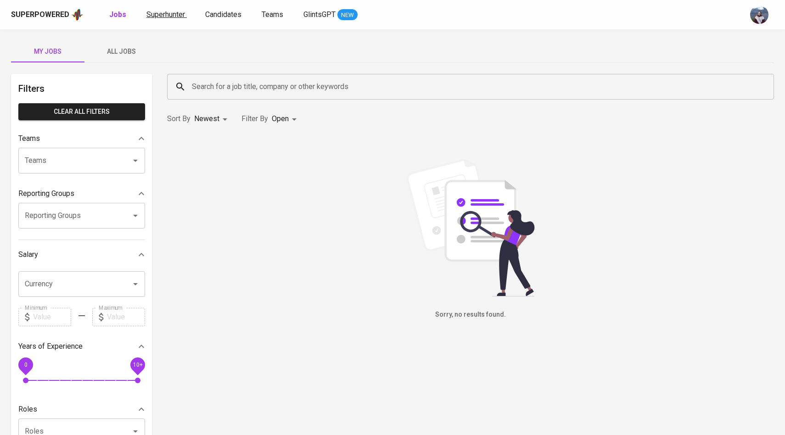
click at [174, 14] on span "Superhunter" at bounding box center [165, 14] width 39 height 9
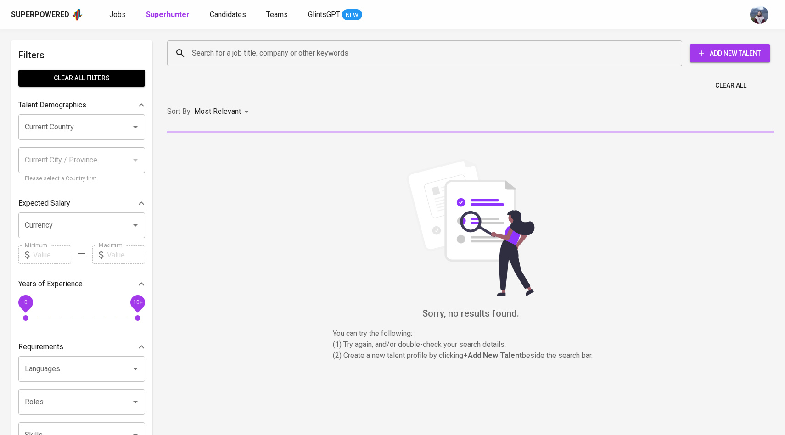
click at [213, 49] on input "Search for a job title, company or other keywords" at bounding box center [427, 53] width 475 height 17
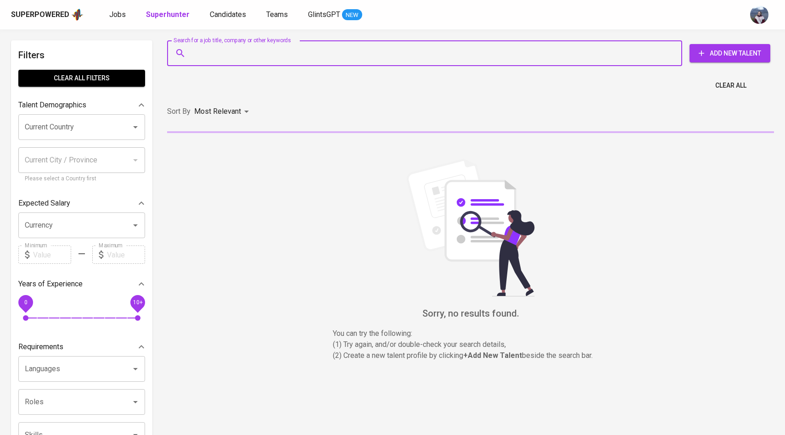
paste input "[EMAIL_ADDRESS][DOMAIN_NAME]"
type input "[EMAIL_ADDRESS][DOMAIN_NAME]"
